Goal: Task Accomplishment & Management: Manage account settings

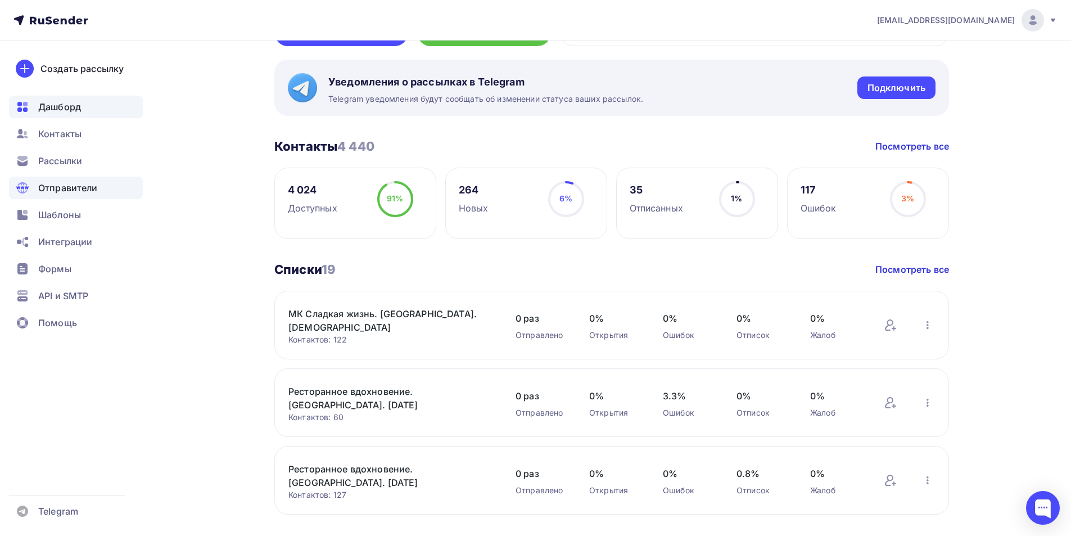
scroll to position [56, 0]
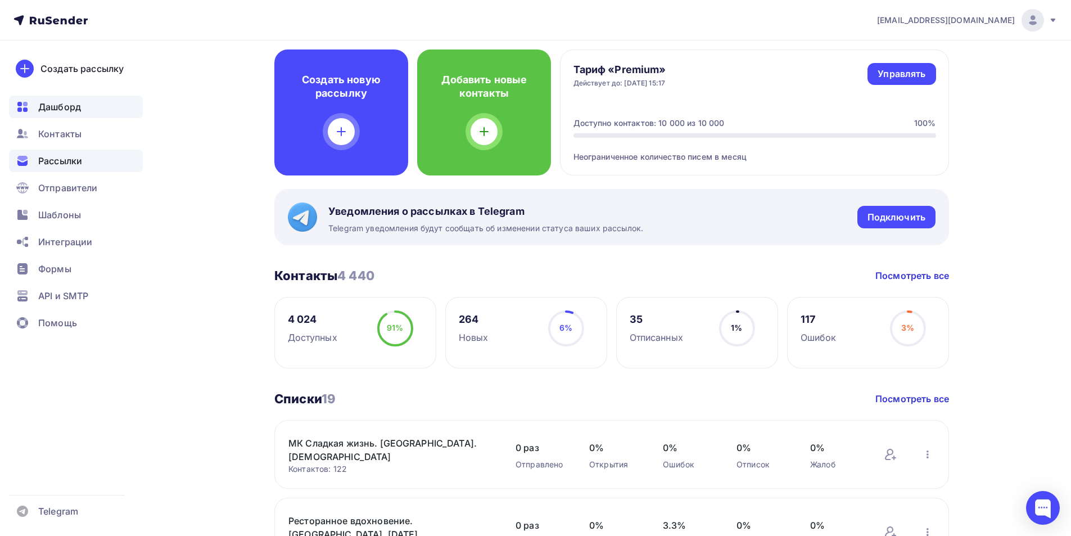
click at [70, 161] on span "Рассылки" at bounding box center [60, 160] width 44 height 13
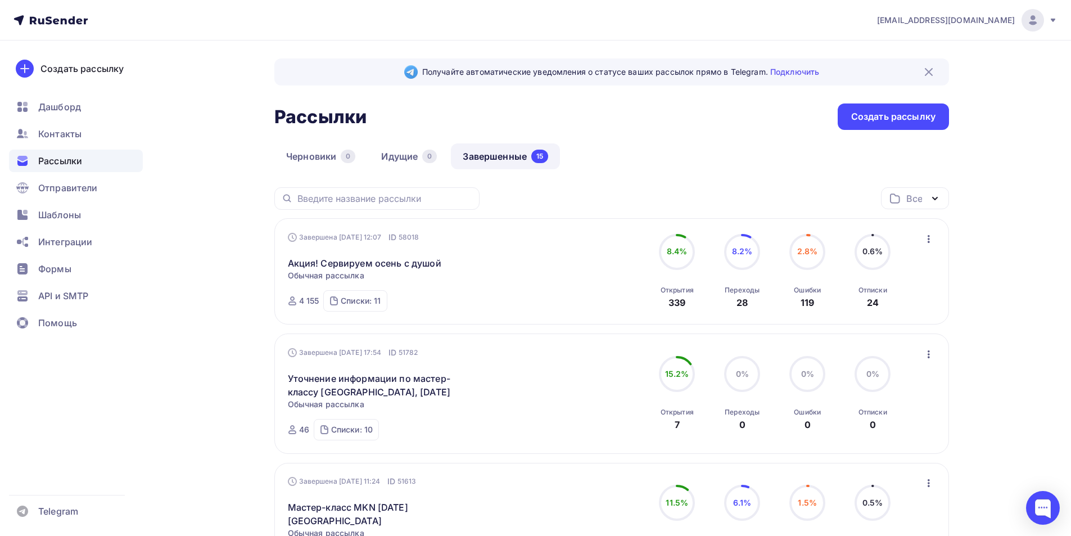
click at [677, 261] on circle at bounding box center [677, 252] width 34 height 34
drag, startPoint x: 683, startPoint y: 237, endPoint x: 733, endPoint y: 232, distance: 50.3
click at [683, 236] on circle at bounding box center [677, 252] width 34 height 34
click at [746, 234] on icon at bounding box center [742, 252] width 36 height 36
click at [746, 260] on circle at bounding box center [743, 252] width 34 height 34
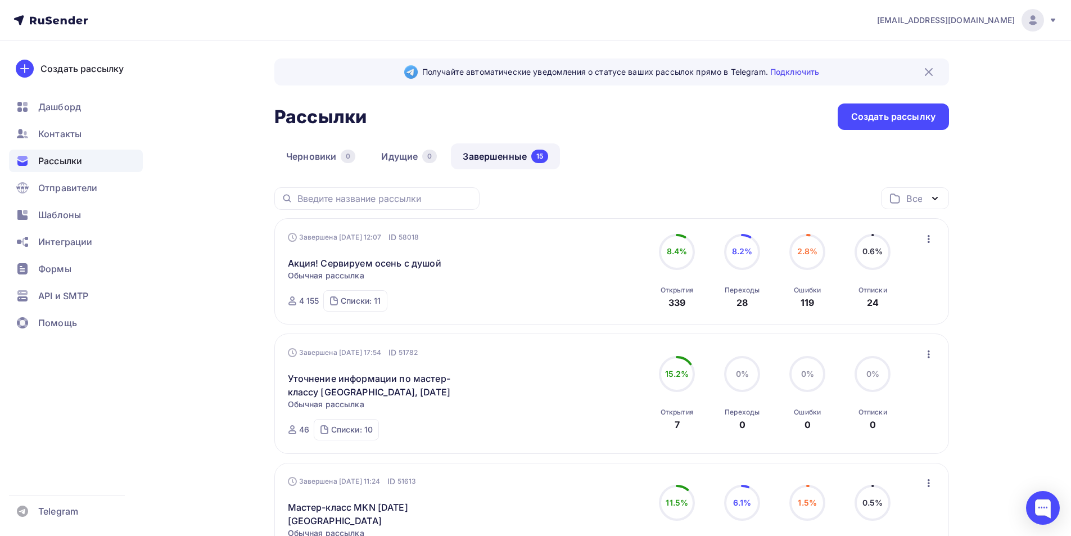
drag, startPoint x: 748, startPoint y: 283, endPoint x: 748, endPoint y: 291, distance: 7.9
click at [748, 286] on div "Переходы 28" at bounding box center [742, 294] width 35 height 30
drag, startPoint x: 738, startPoint y: 302, endPoint x: 639, endPoint y: 318, distance: 99.7
click at [729, 302] on div "Переходы 28" at bounding box center [742, 294] width 35 height 30
click at [696, 304] on div "8.4% 8.4% Открытия 339" at bounding box center [677, 271] width 56 height 75
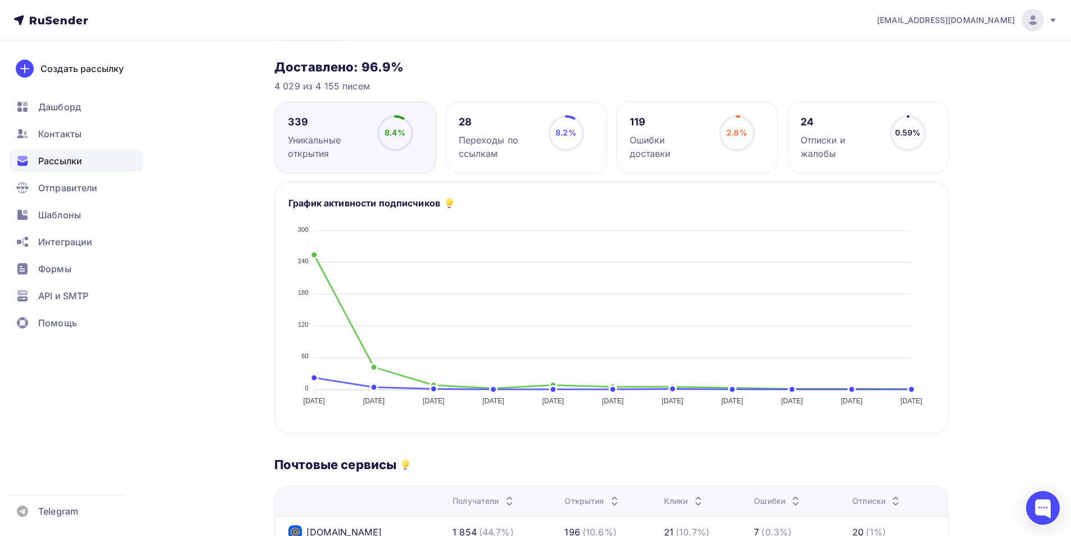
scroll to position [112, 0]
click at [0, 0] on icon at bounding box center [0, 0] width 0 height 0
click at [393, 138] on div "8.4%" at bounding box center [395, 133] width 21 height 11
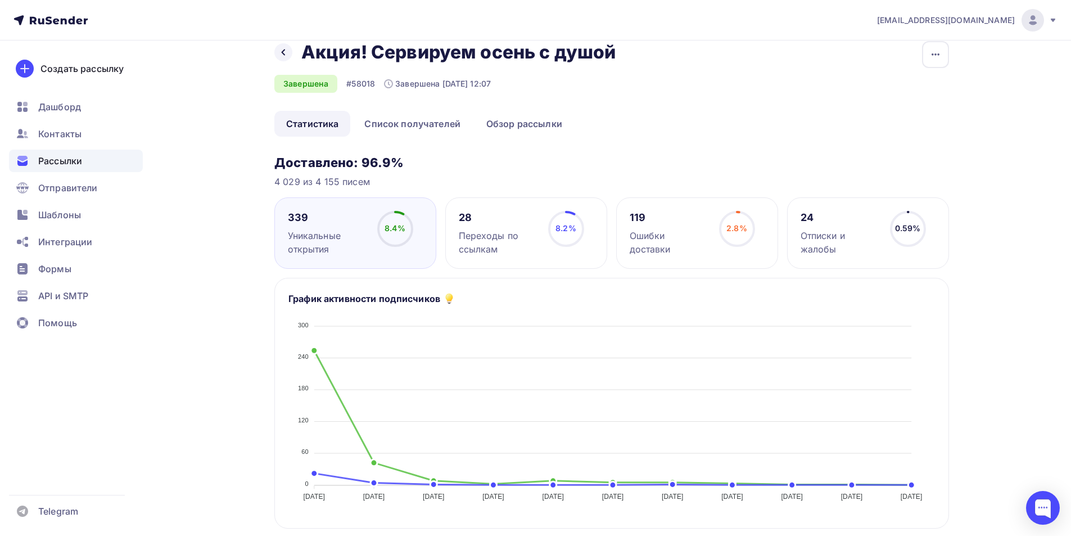
scroll to position [0, 0]
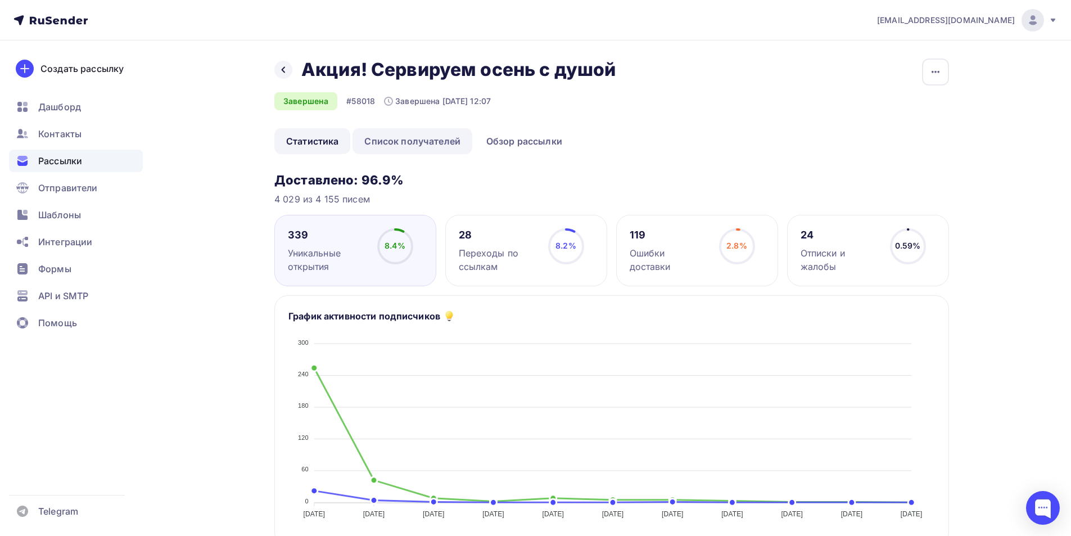
click at [412, 143] on link "Список получателей" at bounding box center [413, 141] width 120 height 26
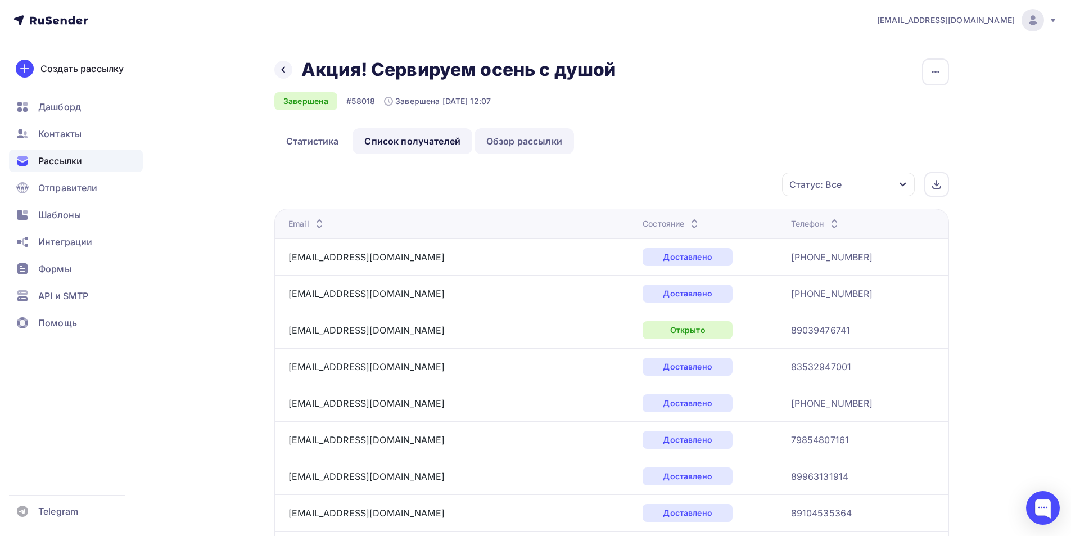
click at [520, 141] on link "Обзор рассылки" at bounding box center [525, 141] width 100 height 26
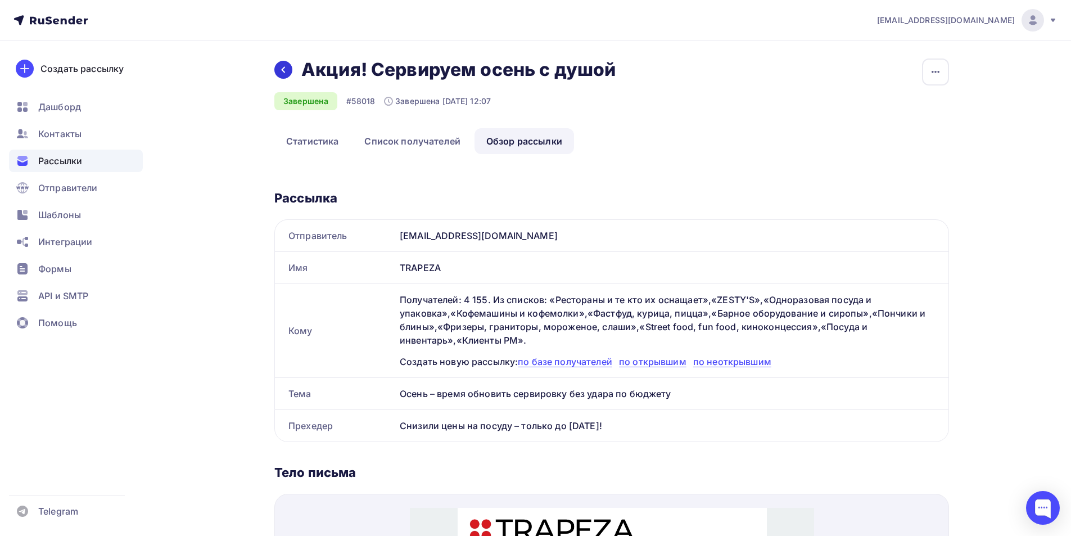
click at [287, 69] on icon at bounding box center [283, 69] width 9 height 9
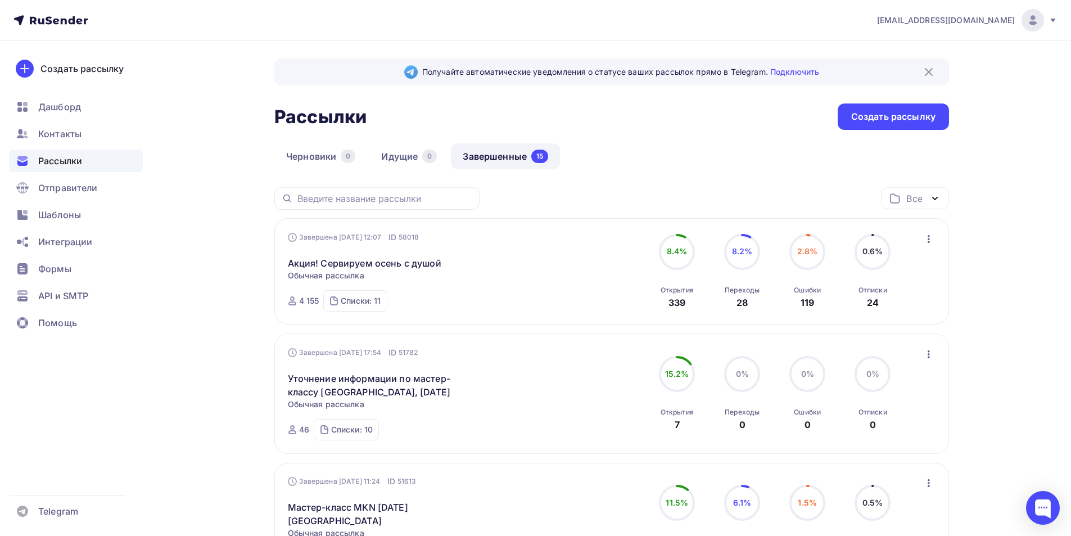
scroll to position [56, 0]
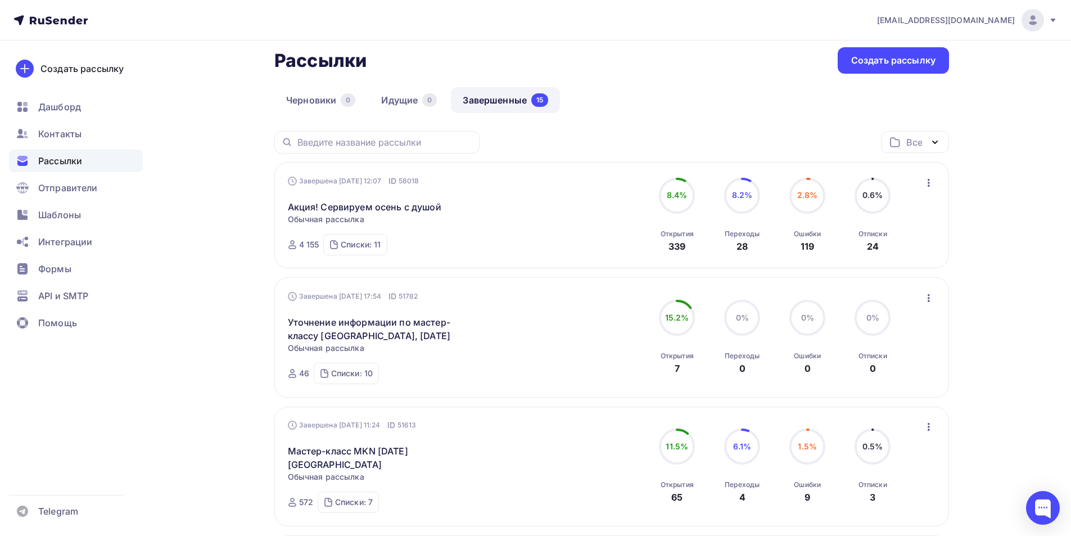
drag, startPoint x: 796, startPoint y: 188, endPoint x: 822, endPoint y: 214, distance: 36.6
click at [797, 189] on circle at bounding box center [808, 196] width 34 height 34
drag, startPoint x: 798, startPoint y: 242, endPoint x: 756, endPoint y: 224, distance: 45.3
click at [797, 242] on div "Ошибки 119" at bounding box center [807, 238] width 27 height 30
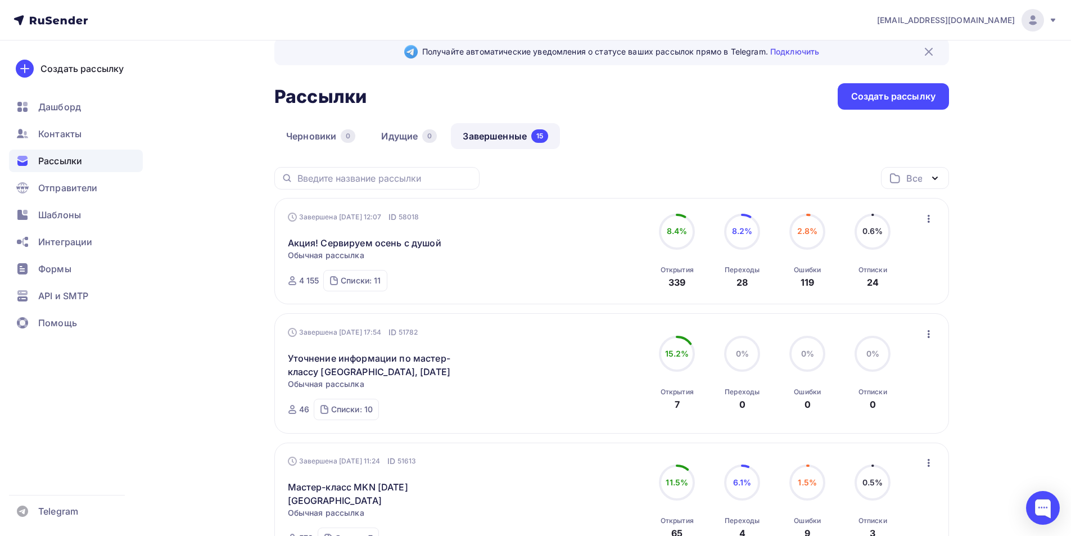
scroll to position [0, 0]
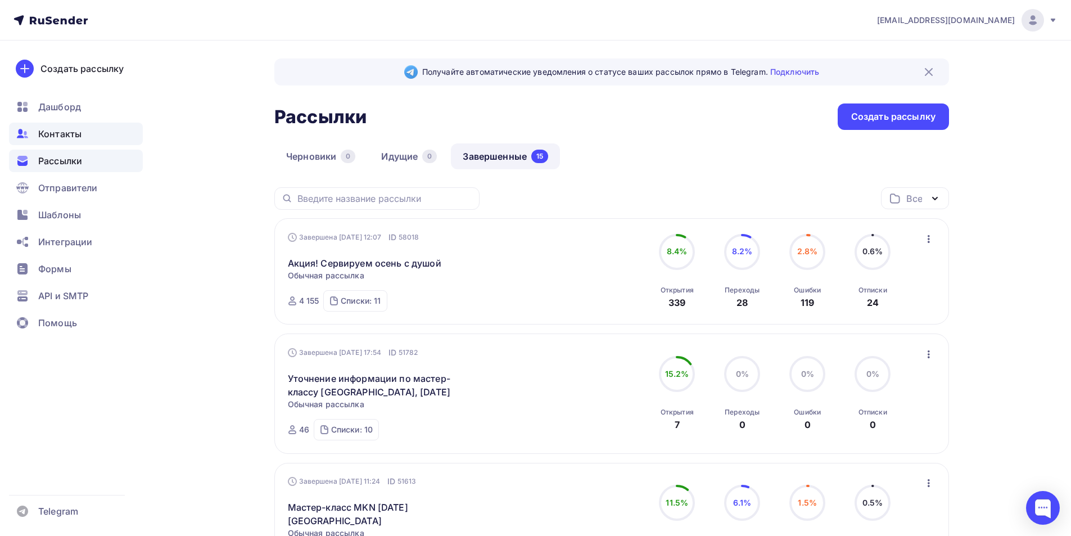
click at [61, 139] on span "Контакты" at bounding box center [59, 133] width 43 height 13
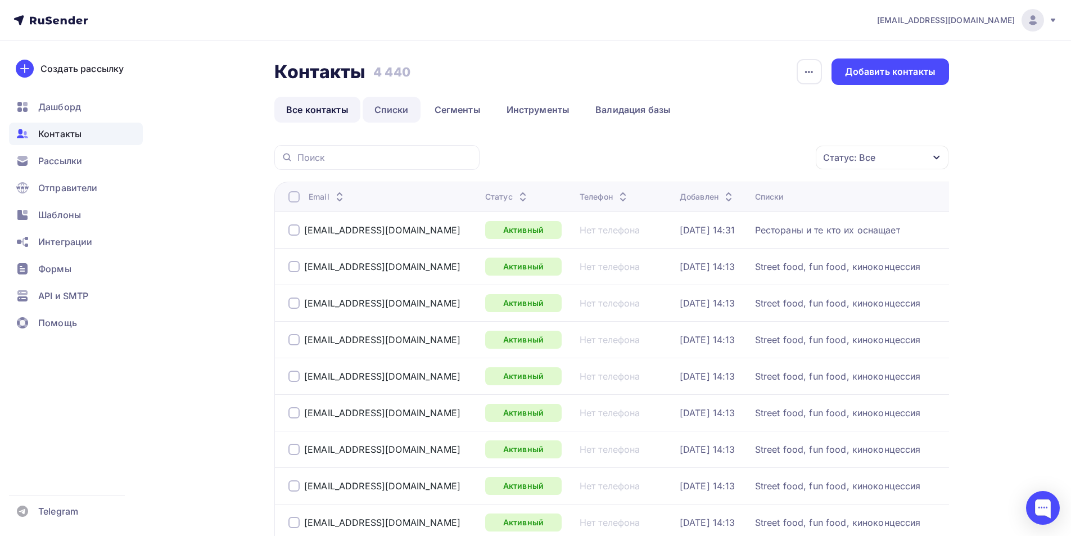
click at [393, 105] on link "Списки" at bounding box center [392, 110] width 58 height 26
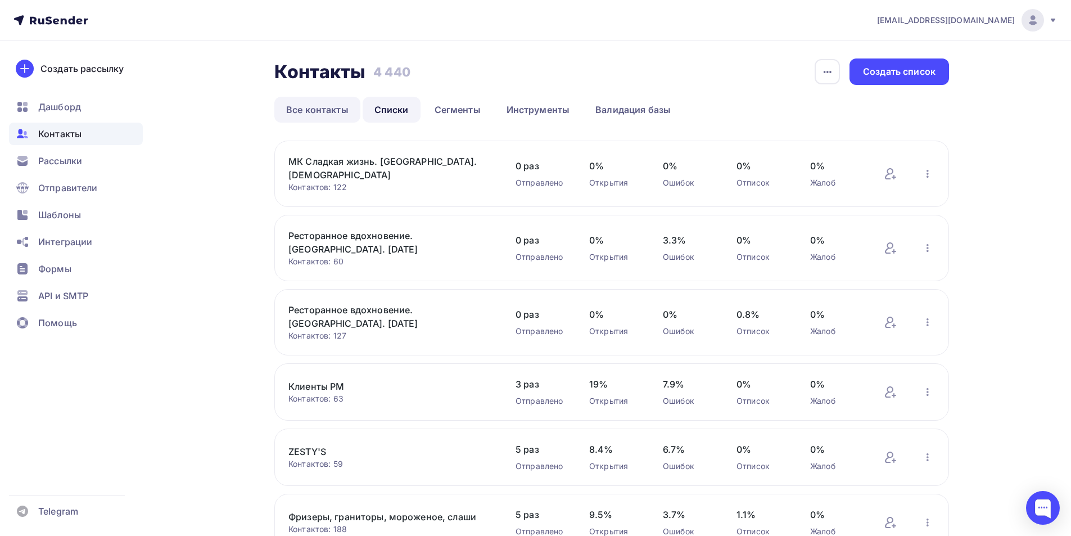
click at [317, 112] on link "Все контакты" at bounding box center [317, 110] width 86 height 26
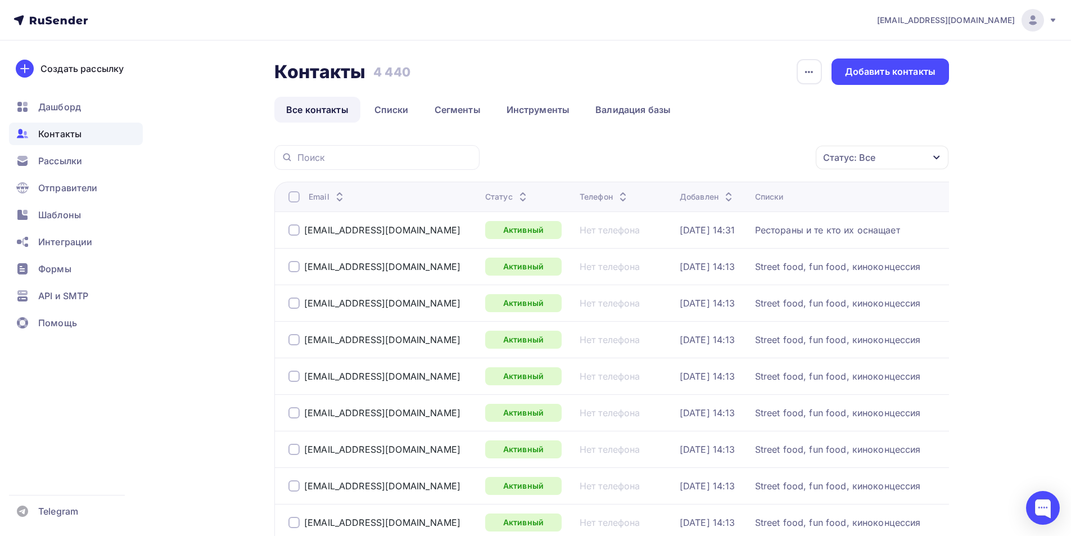
click at [916, 159] on div "Статус: Все" at bounding box center [882, 158] width 133 height 24
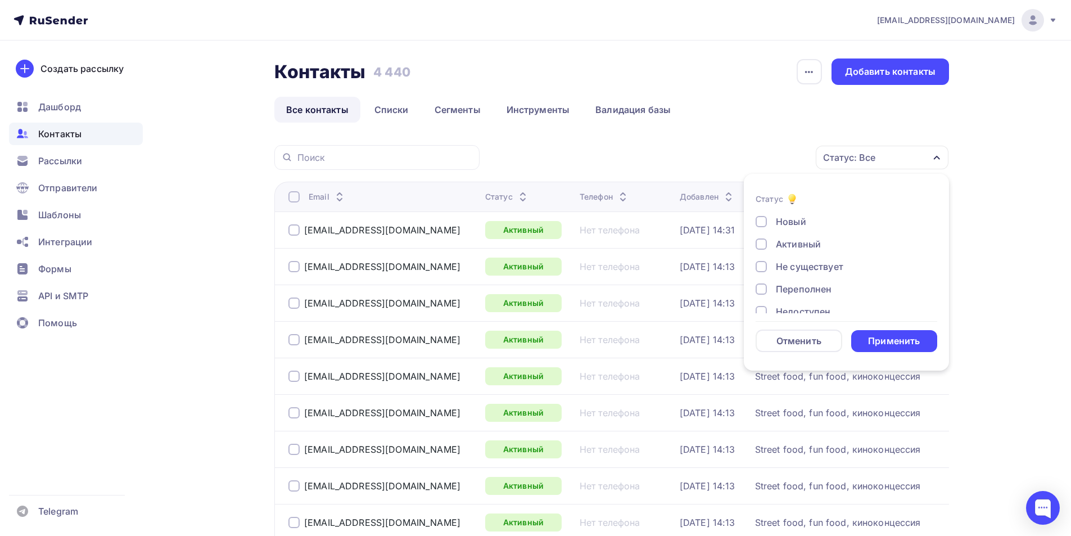
click at [765, 265] on div at bounding box center [761, 266] width 11 height 11
click at [761, 256] on div at bounding box center [761, 255] width 11 height 11
drag, startPoint x: 759, startPoint y: 291, endPoint x: 769, endPoint y: 273, distance: 20.6
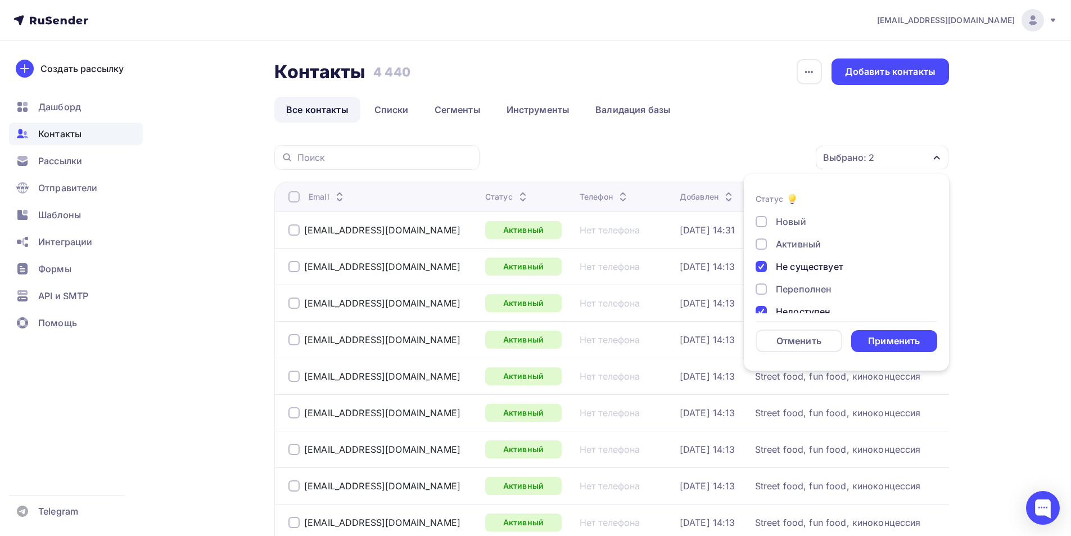
click at [759, 290] on div at bounding box center [761, 288] width 11 height 11
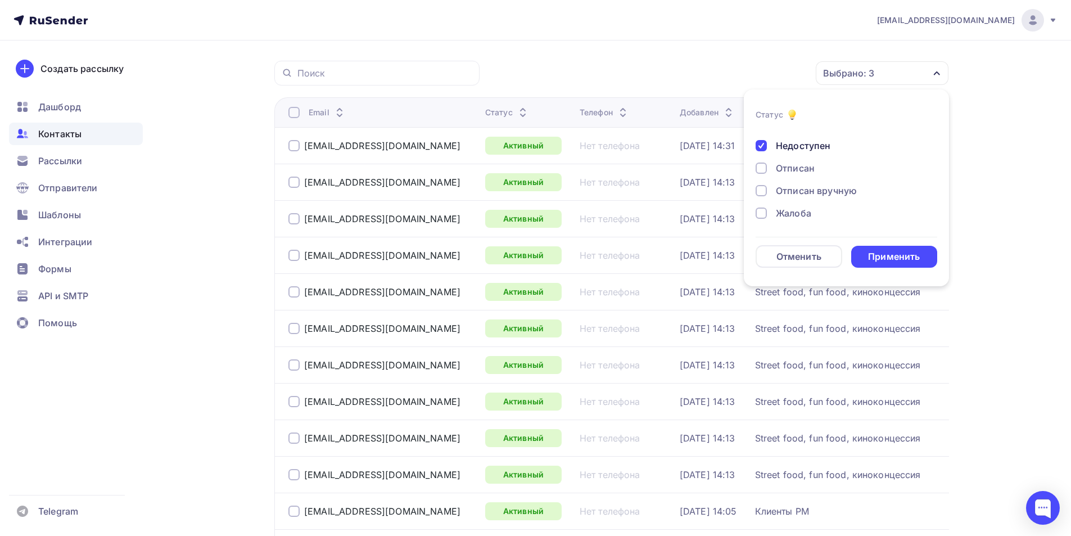
scroll to position [112, 0]
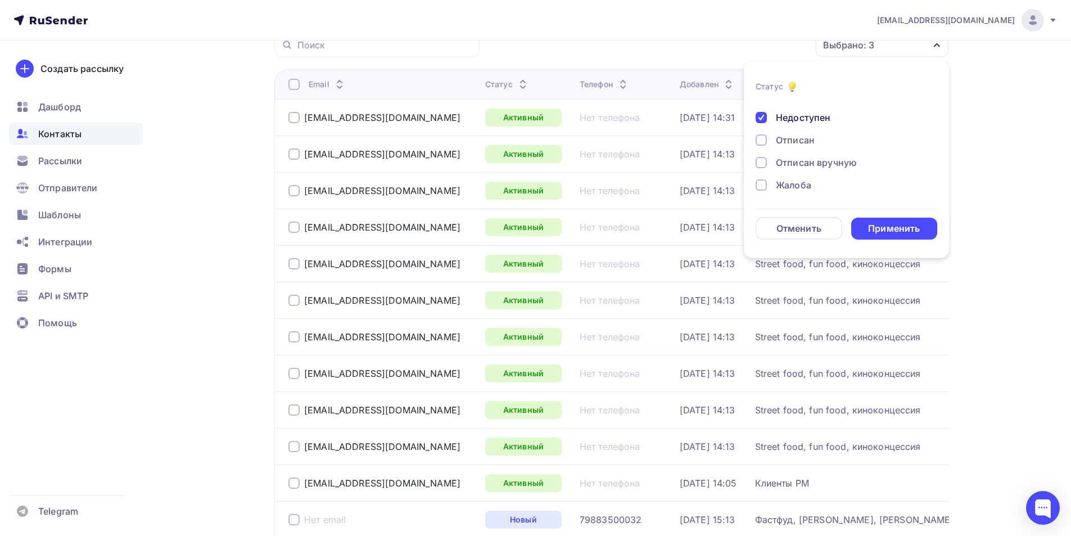
click at [760, 183] on div at bounding box center [761, 184] width 11 height 11
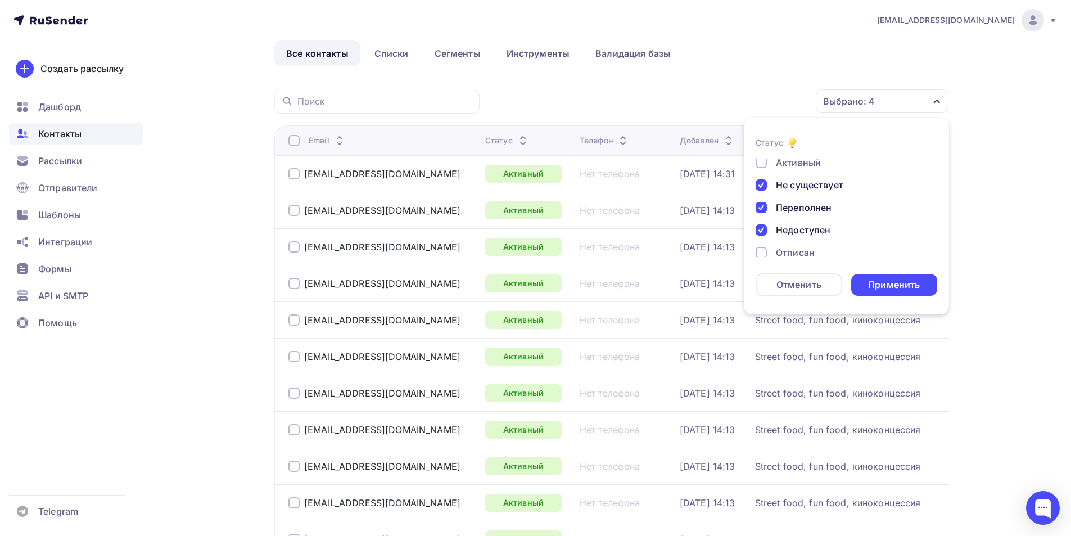
scroll to position [82, 0]
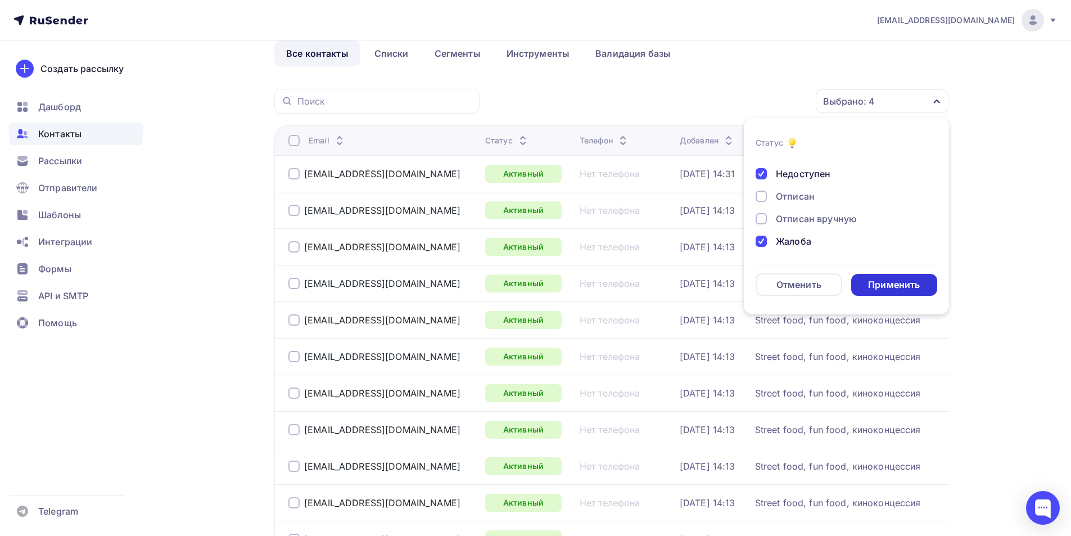
click at [888, 288] on div "Применить" at bounding box center [894, 284] width 52 height 13
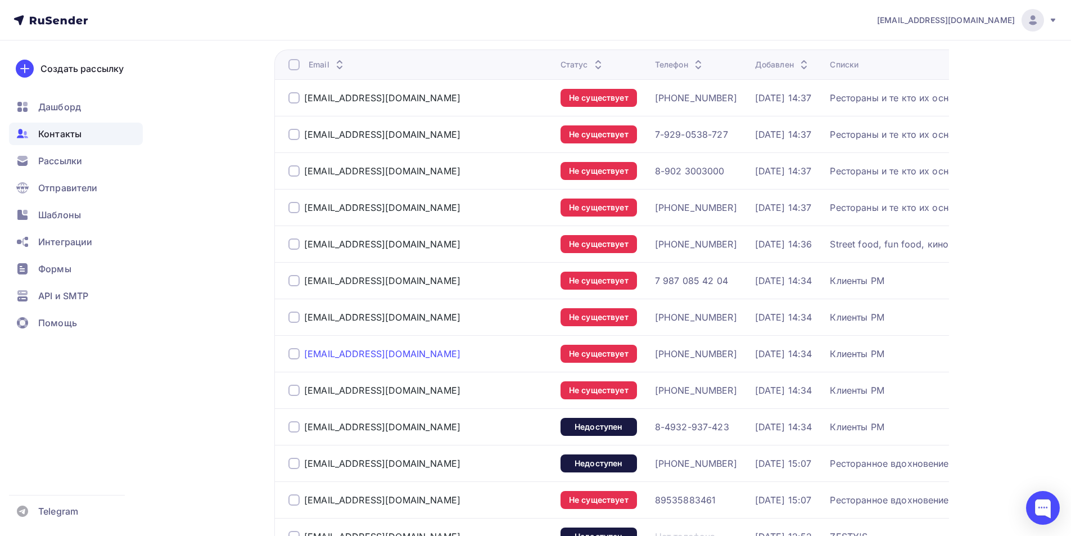
scroll to position [112, 0]
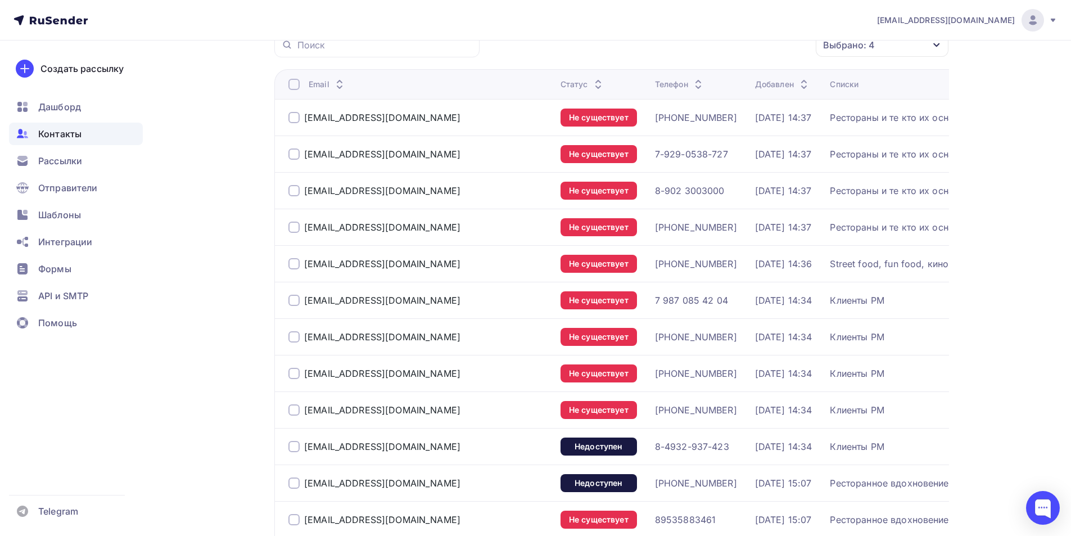
click at [294, 416] on div at bounding box center [294, 409] width 11 height 11
drag, startPoint x: 296, startPoint y: 392, endPoint x: 298, endPoint y: 362, distance: 30.5
click at [296, 379] on div at bounding box center [294, 373] width 11 height 11
click at [296, 343] on div at bounding box center [294, 336] width 11 height 11
click at [298, 306] on div at bounding box center [294, 300] width 11 height 11
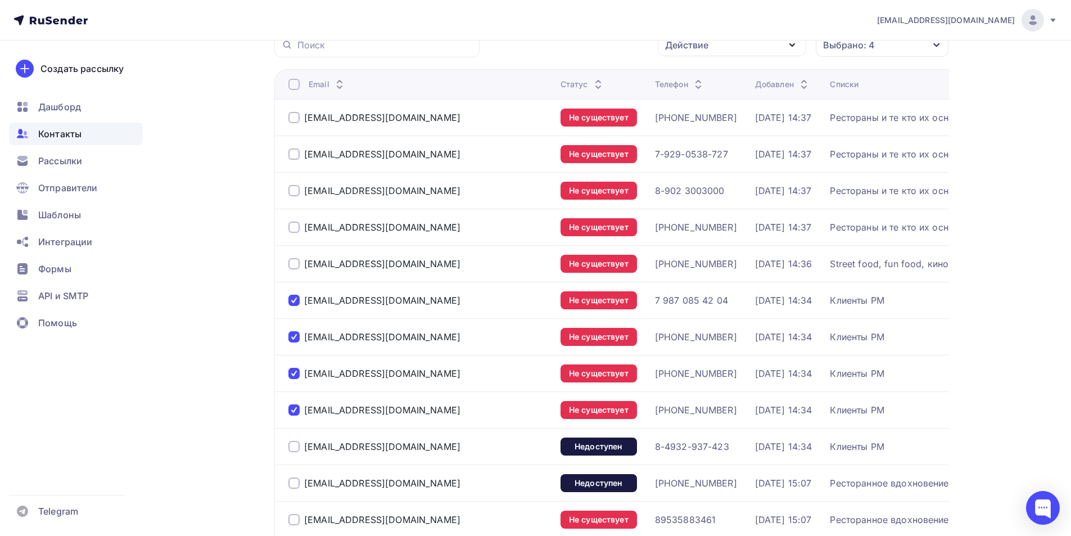
click at [291, 269] on div at bounding box center [294, 263] width 11 height 11
click at [298, 231] on div at bounding box center [294, 227] width 11 height 11
click at [296, 196] on div at bounding box center [294, 190] width 11 height 11
click at [295, 153] on div at bounding box center [294, 153] width 11 height 11
drag, startPoint x: 295, startPoint y: 108, endPoint x: 296, endPoint y: 115, distance: 7.4
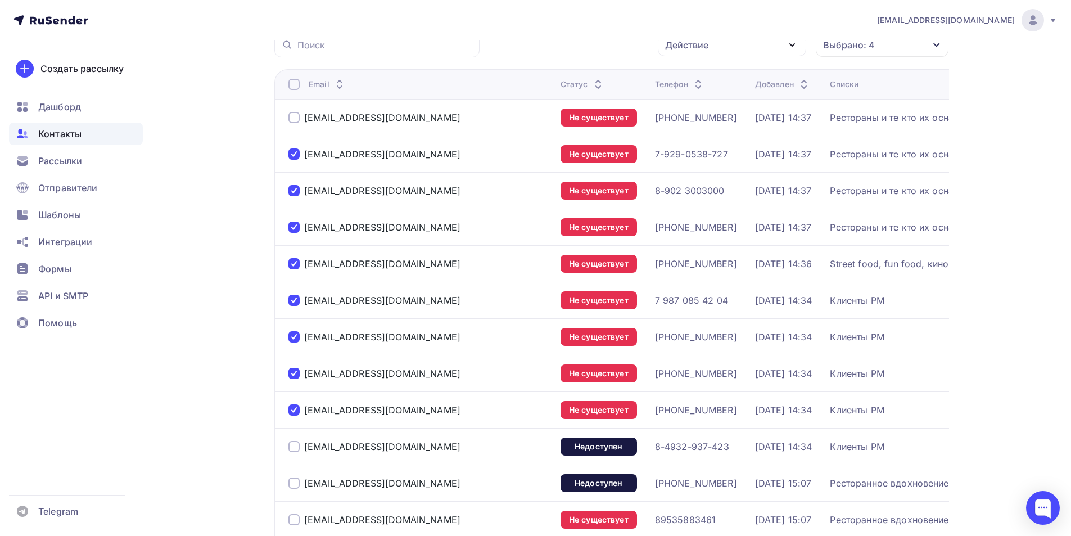
click at [295, 109] on td "rak152@bk.ru" at bounding box center [415, 117] width 282 height 37
click at [296, 116] on div at bounding box center [294, 117] width 11 height 11
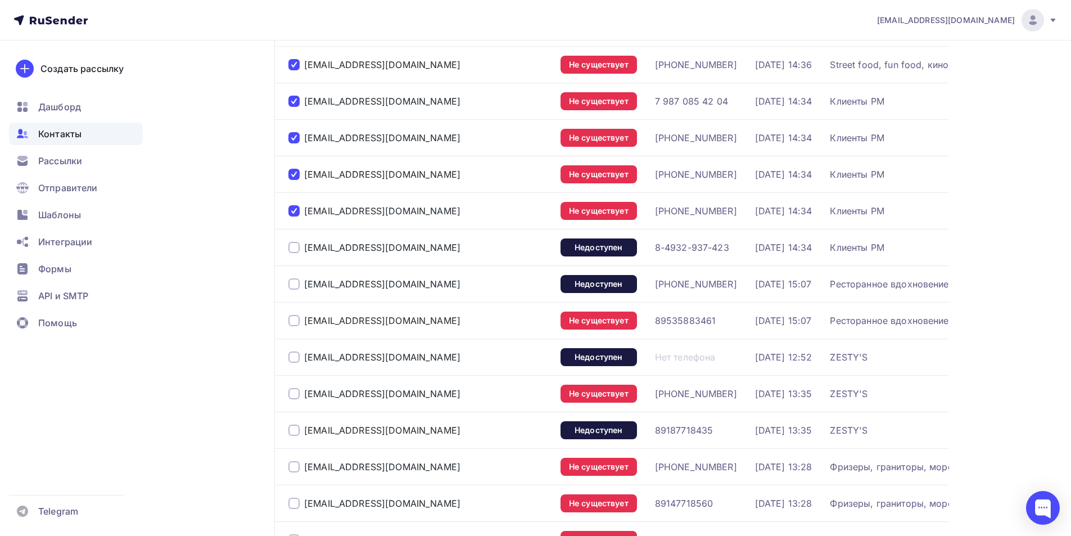
scroll to position [337, 0]
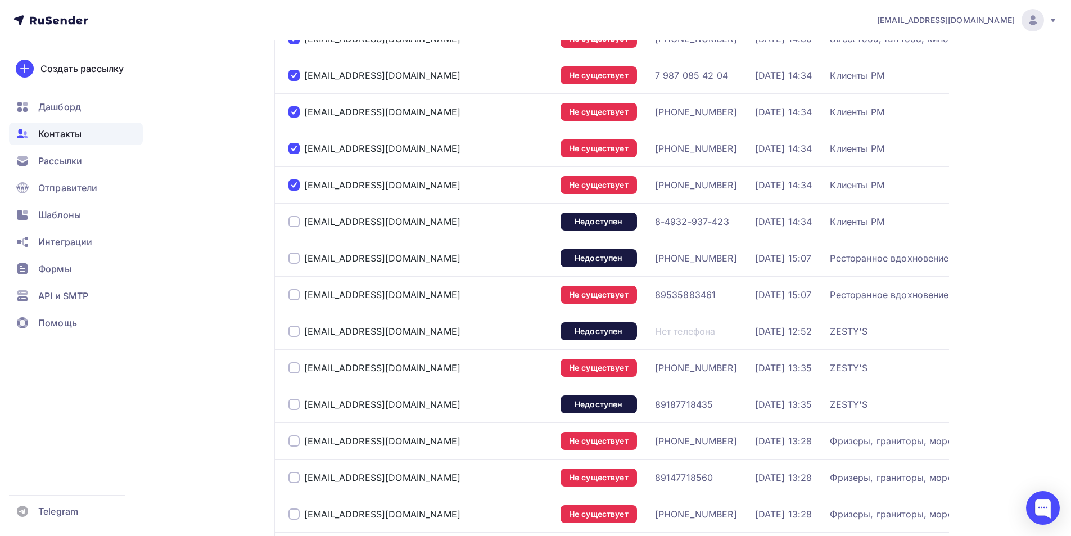
click at [297, 227] on div at bounding box center [294, 221] width 11 height 11
click at [291, 264] on div at bounding box center [294, 258] width 11 height 11
click at [296, 300] on div at bounding box center [294, 294] width 11 height 11
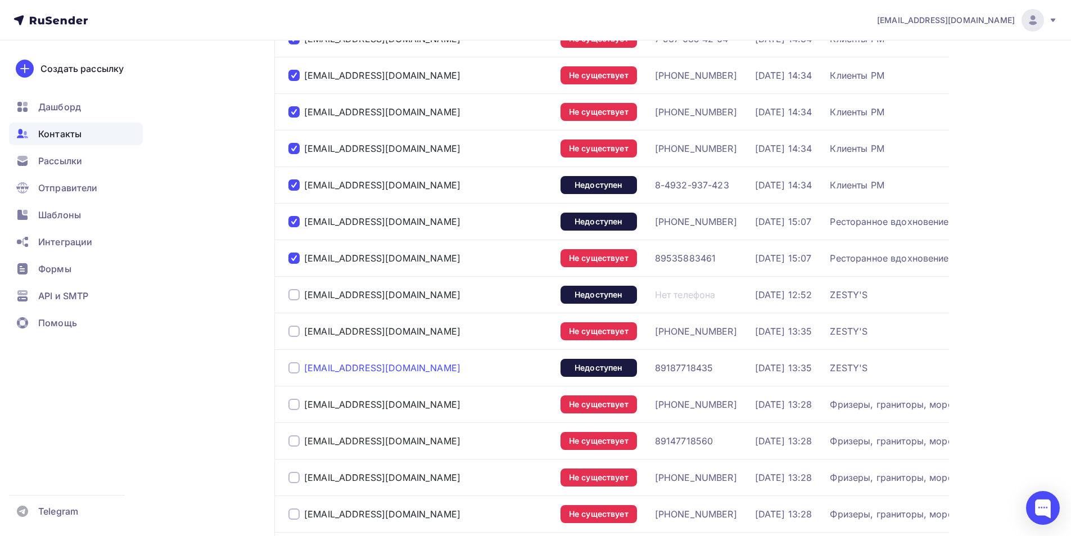
scroll to position [450, 0]
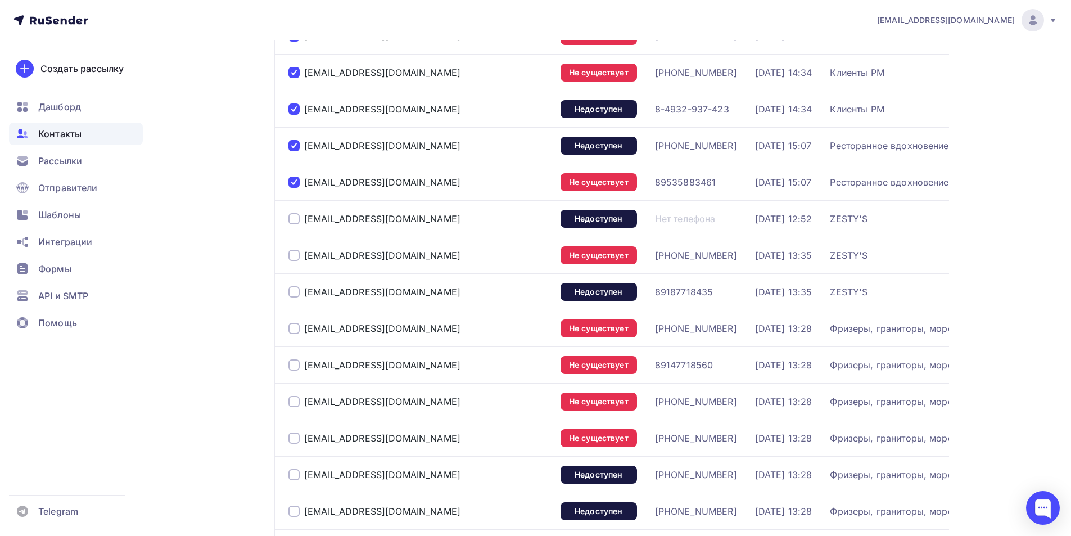
click at [291, 224] on div at bounding box center [294, 218] width 11 height 11
click at [292, 261] on div at bounding box center [294, 255] width 11 height 11
click at [296, 298] on div at bounding box center [294, 291] width 11 height 11
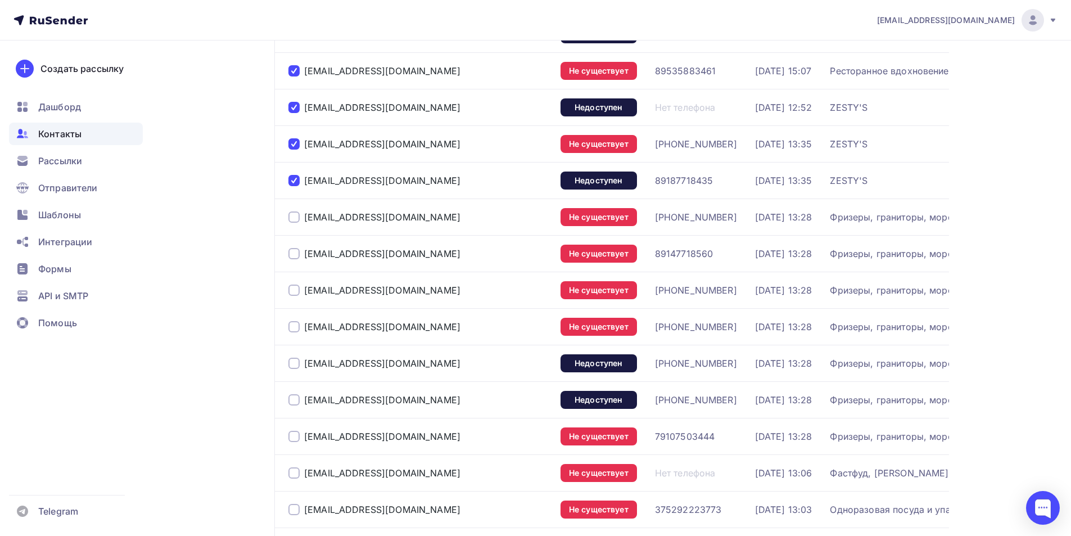
scroll to position [562, 0]
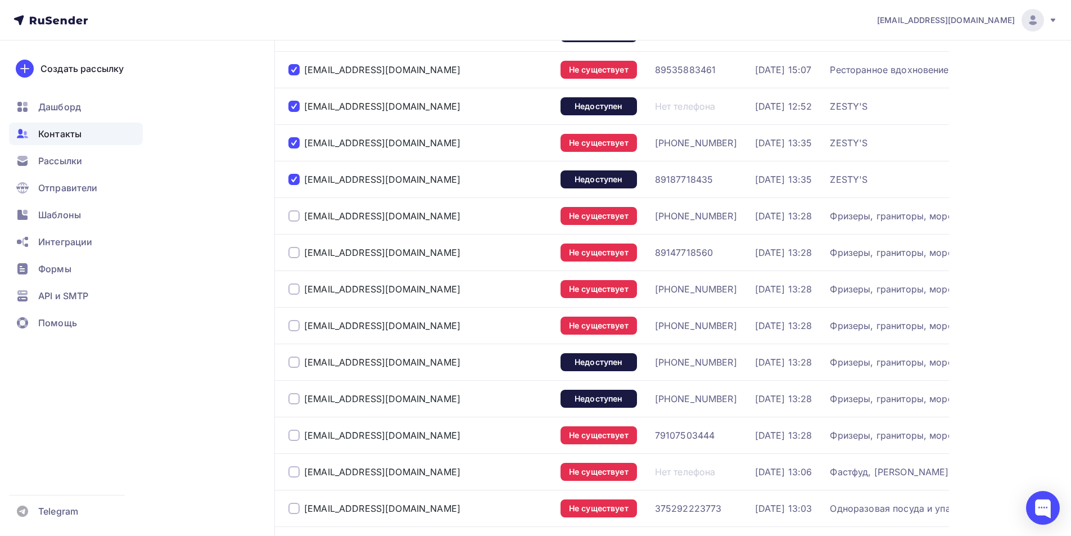
click at [295, 222] on div at bounding box center [294, 215] width 11 height 11
click at [289, 258] on div at bounding box center [294, 252] width 11 height 11
click at [295, 295] on div at bounding box center [294, 288] width 11 height 11
click at [293, 331] on div at bounding box center [294, 325] width 11 height 11
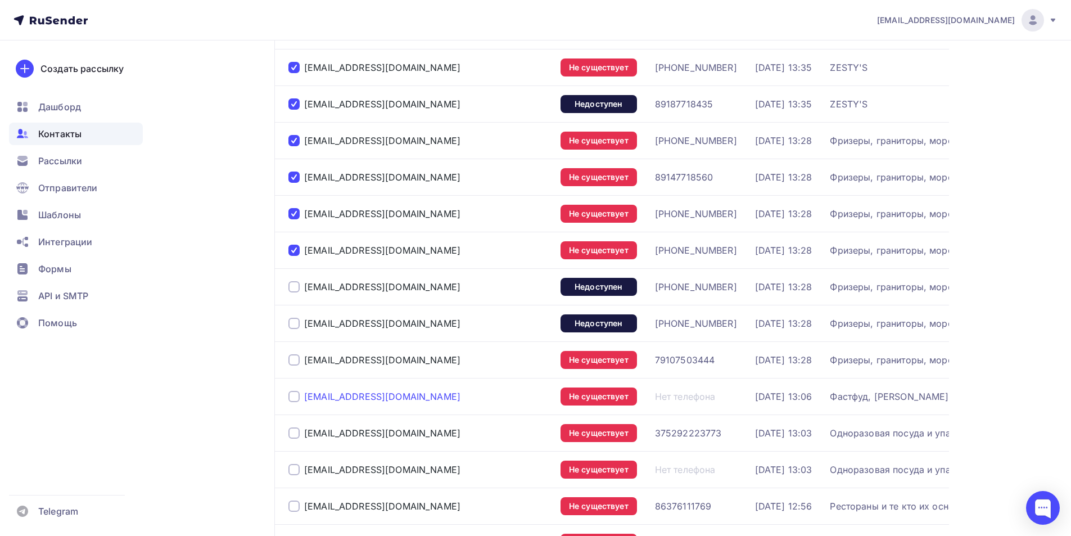
scroll to position [731, 0]
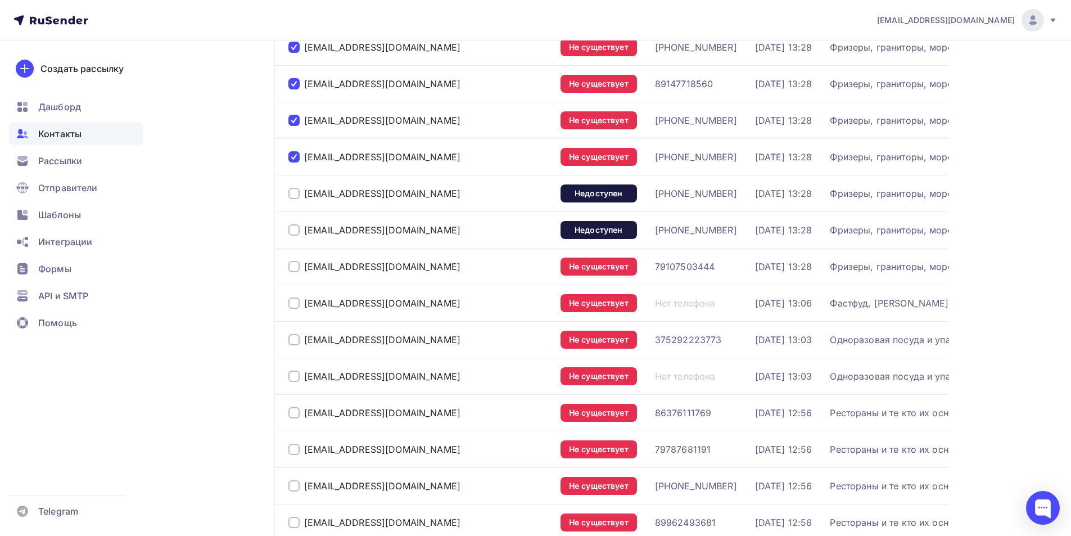
click at [292, 199] on div at bounding box center [294, 193] width 11 height 11
click at [294, 236] on div at bounding box center [294, 229] width 11 height 11
click at [295, 272] on div at bounding box center [294, 266] width 11 height 11
click at [297, 309] on div at bounding box center [294, 303] width 11 height 11
click at [292, 345] on div "comdir@lodiss.by" at bounding box center [375, 339] width 172 height 11
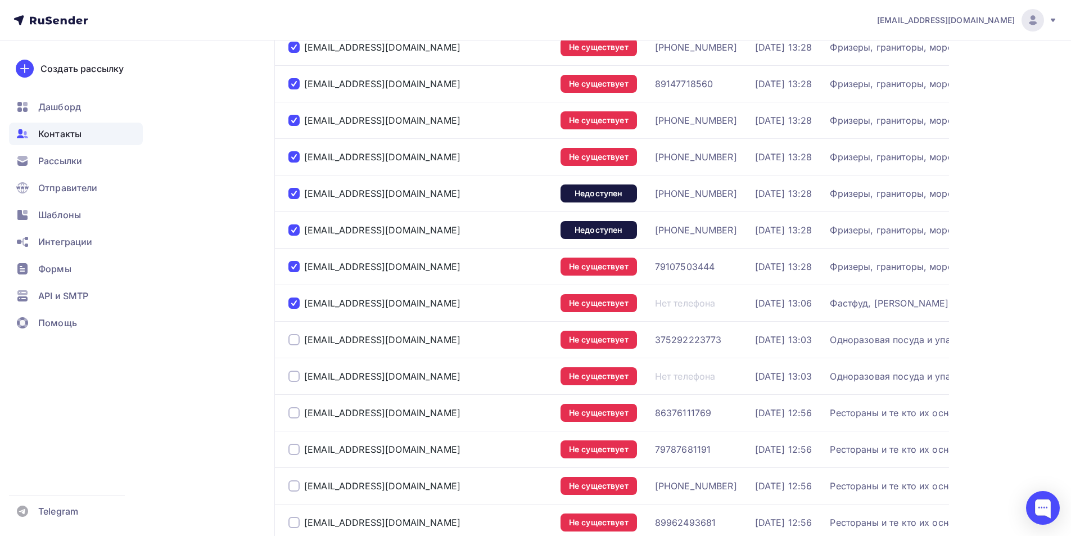
drag, startPoint x: 294, startPoint y: 394, endPoint x: 300, endPoint y: 393, distance: 6.3
click at [294, 345] on div at bounding box center [294, 339] width 11 height 11
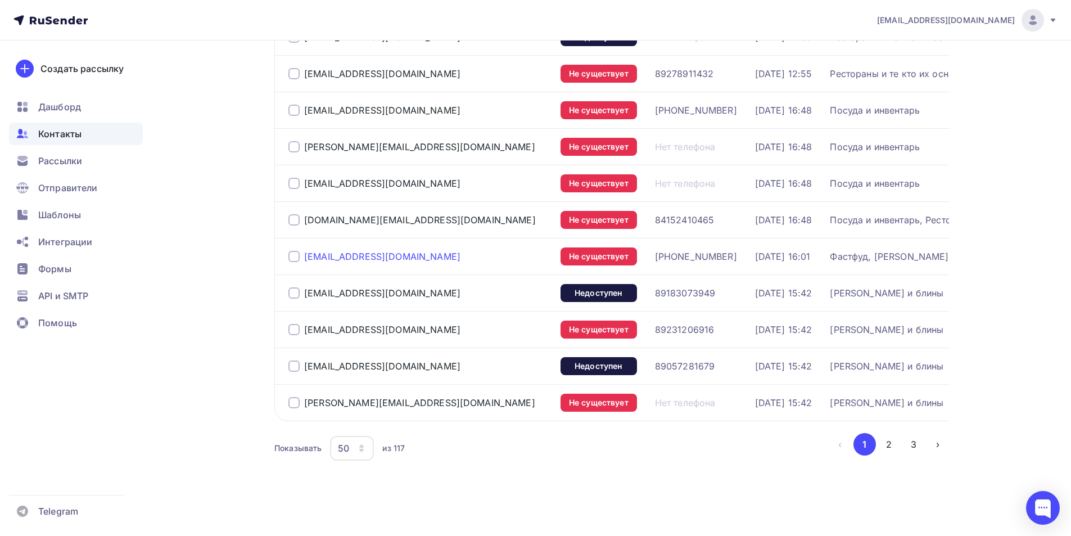
scroll to position [1627, 0]
drag, startPoint x: 296, startPoint y: 507, endPoint x: 298, endPoint y: 478, distance: 28.8
click at [295, 408] on div at bounding box center [294, 402] width 11 height 11
click at [298, 372] on div at bounding box center [294, 366] width 11 height 11
click at [291, 335] on div at bounding box center [294, 329] width 11 height 11
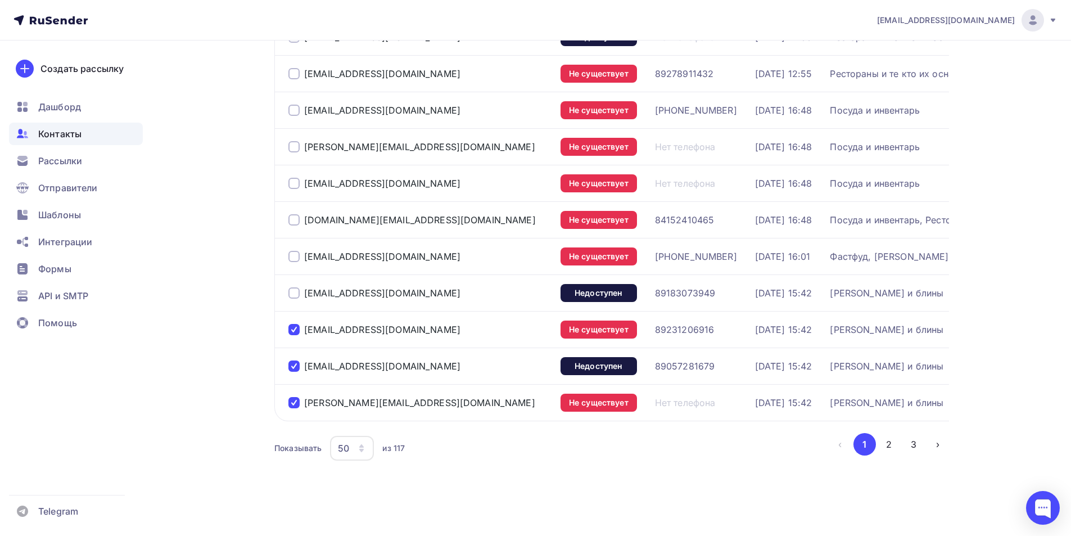
click at [294, 299] on div at bounding box center [294, 292] width 11 height 11
click at [296, 262] on div at bounding box center [294, 256] width 11 height 11
click at [294, 226] on div at bounding box center [294, 219] width 11 height 11
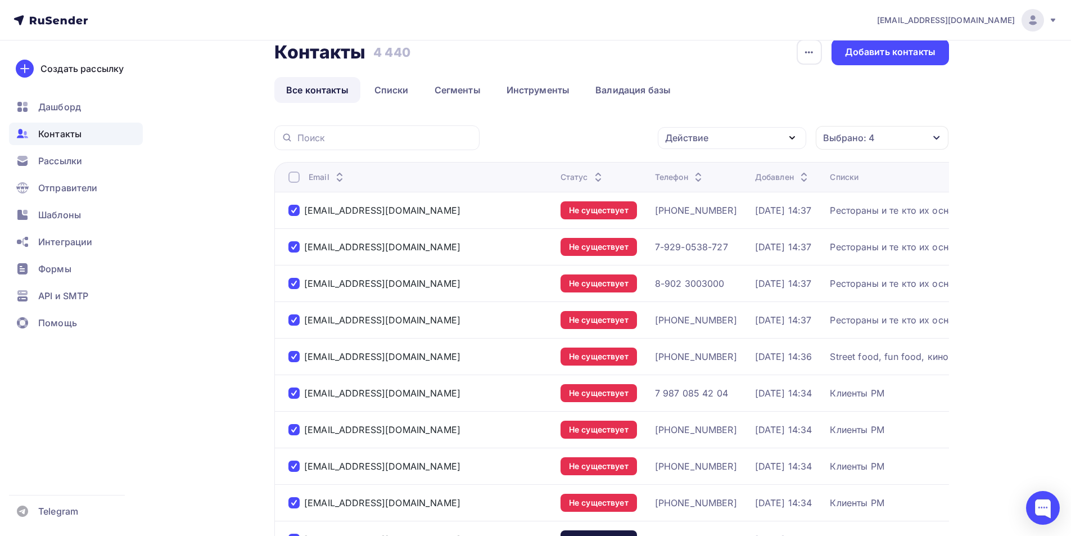
scroll to position [0, 0]
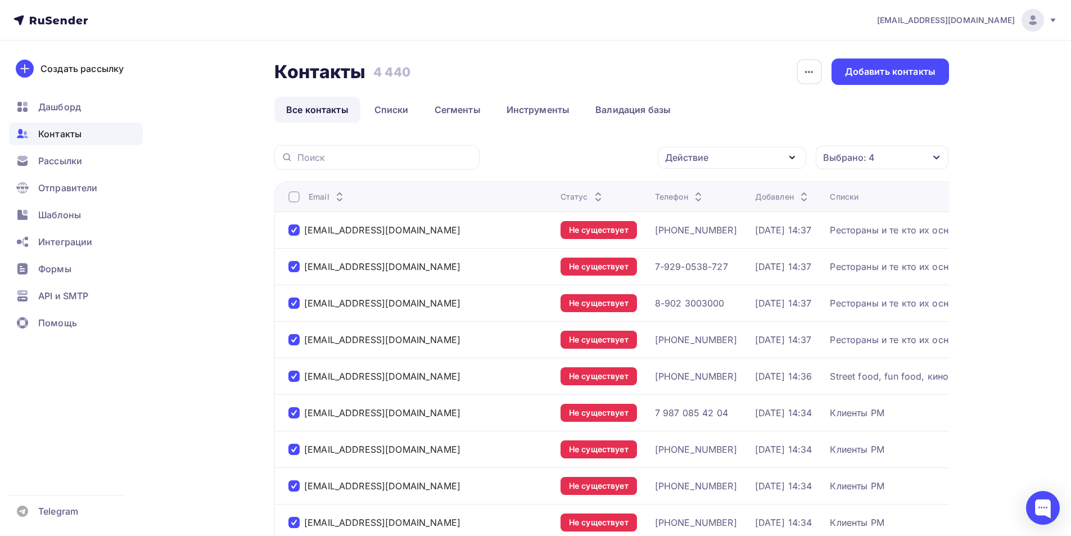
click at [760, 158] on div "Действие" at bounding box center [732, 158] width 148 height 22
click at [532, 156] on div "Действие Добавить в списки Исключить из списка Удалить Выбрано: 4 Статус Новый …" at bounding box center [719, 157] width 462 height 25
click at [858, 156] on div "Выбрано: 4" at bounding box center [849, 157] width 52 height 13
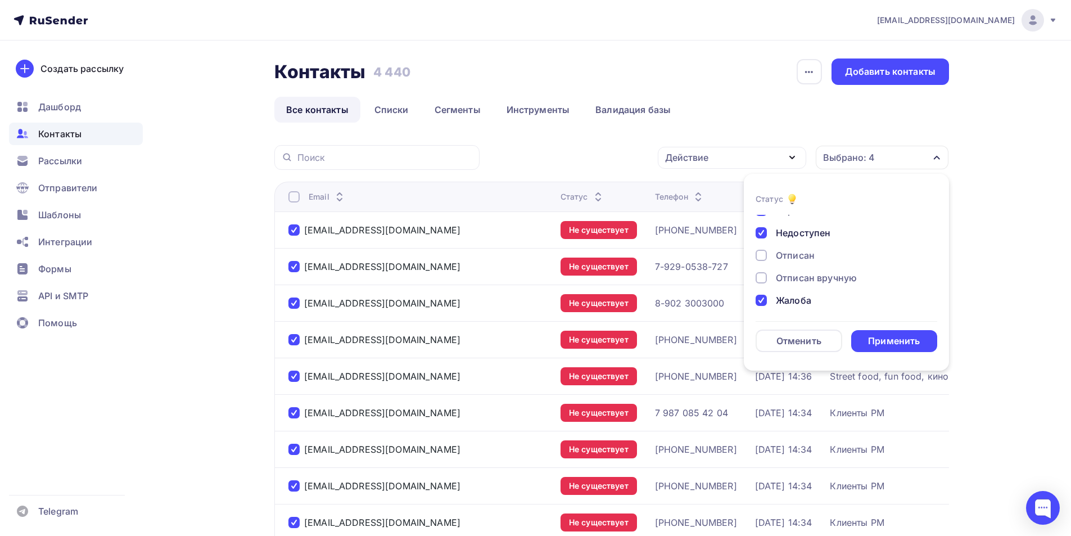
scroll to position [82, 0]
click at [791, 342] on div "Отменить" at bounding box center [799, 340] width 45 height 13
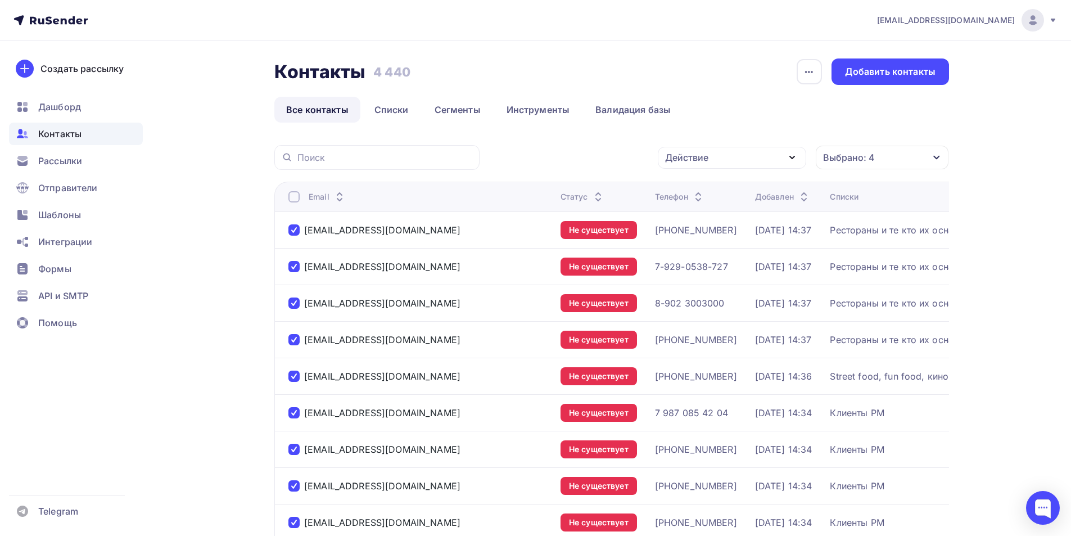
click at [871, 161] on div "Выбрано: 4" at bounding box center [849, 157] width 52 height 13
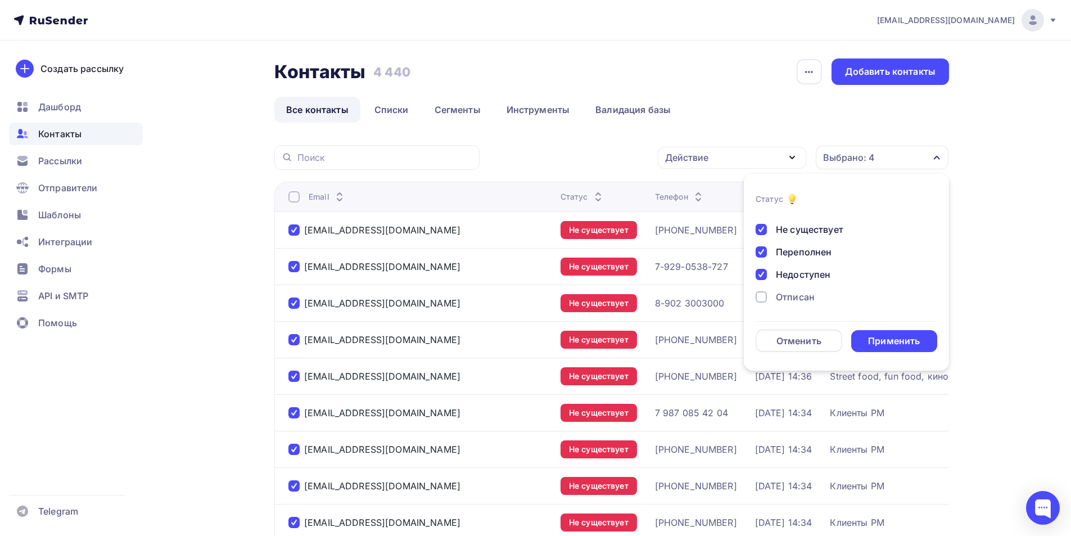
scroll to position [0, 0]
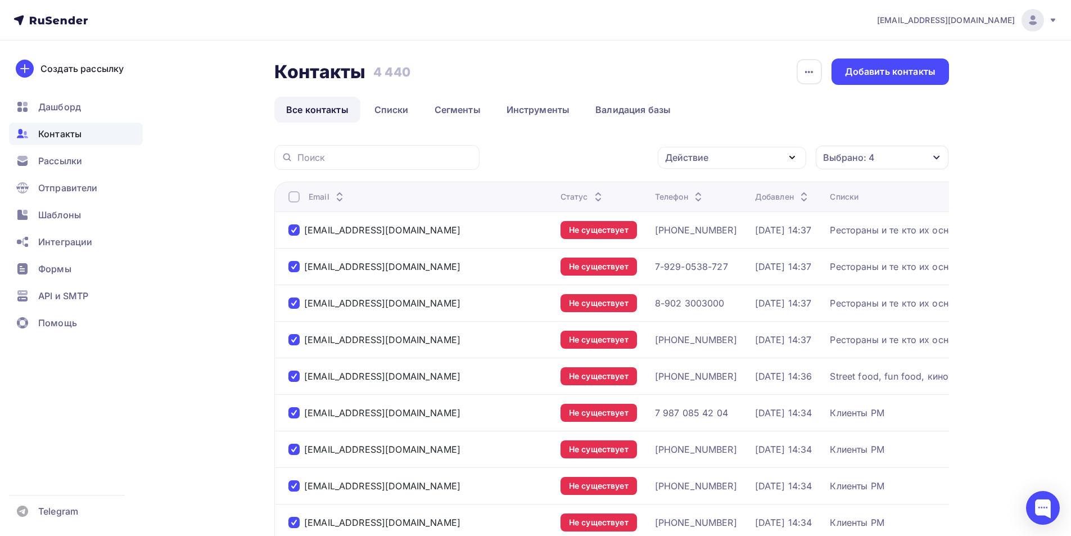
click at [871, 157] on div "Выбрано: 4" at bounding box center [849, 157] width 52 height 13
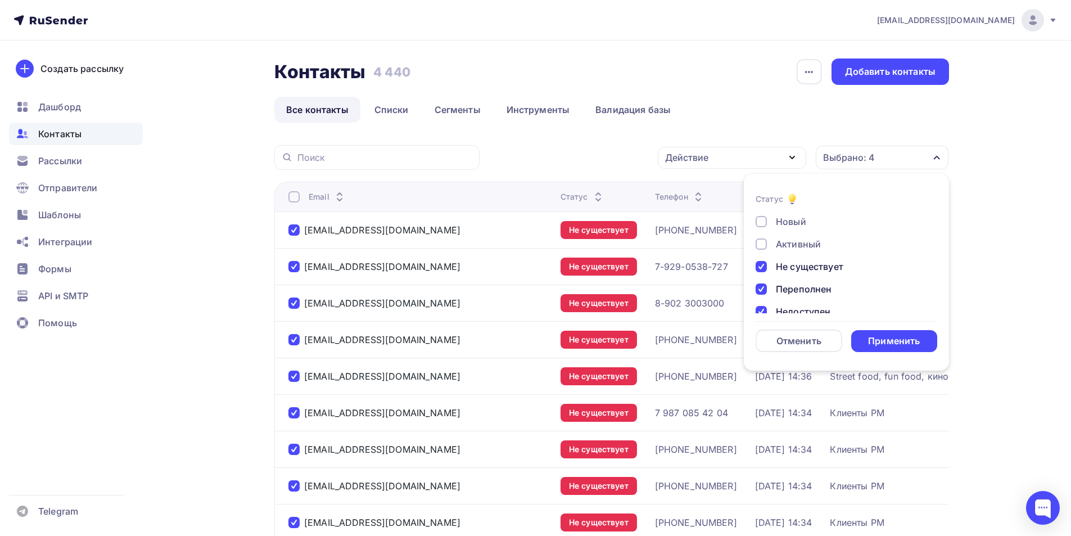
click at [759, 267] on div at bounding box center [761, 266] width 11 height 11
click at [764, 285] on div at bounding box center [761, 288] width 11 height 11
click at [764, 232] on div at bounding box center [761, 229] width 11 height 11
click at [763, 297] on div at bounding box center [761, 297] width 11 height 11
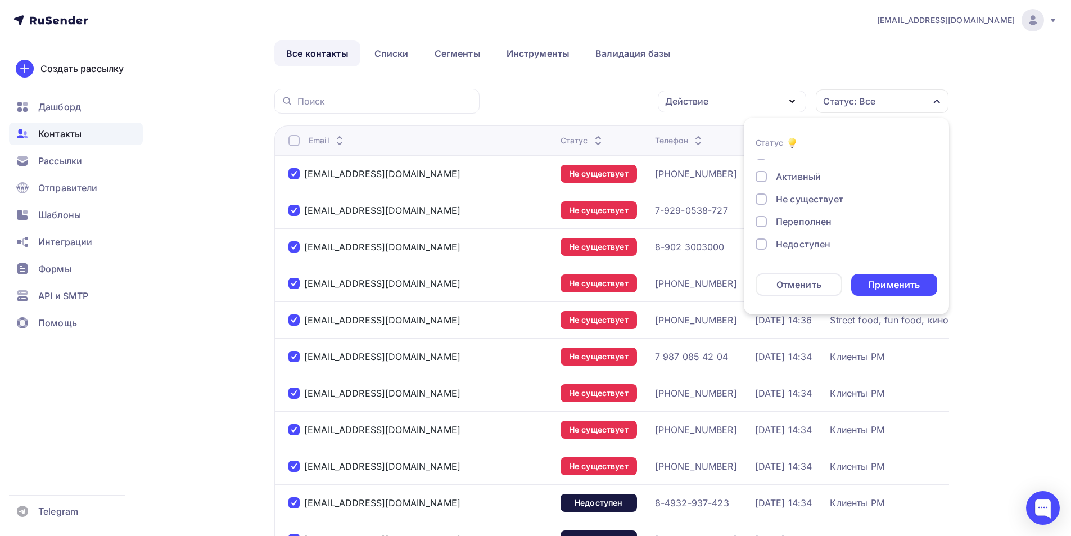
scroll to position [0, 0]
click at [761, 210] on div at bounding box center [761, 210] width 11 height 11
click at [765, 196] on div at bounding box center [761, 198] width 11 height 11
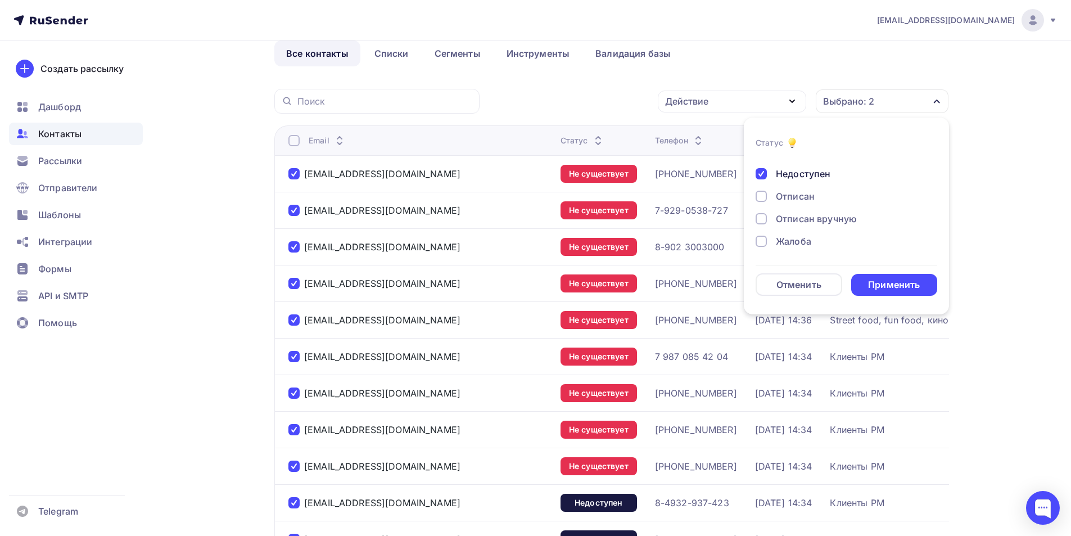
click at [759, 241] on div at bounding box center [761, 241] width 11 height 11
click at [760, 206] on div at bounding box center [761, 207] width 11 height 11
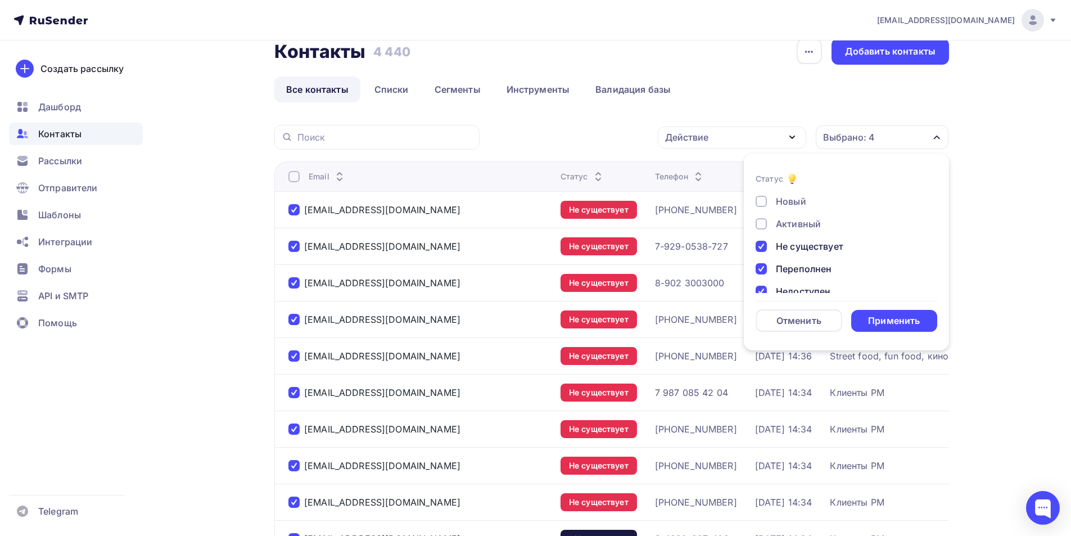
scroll to position [0, 0]
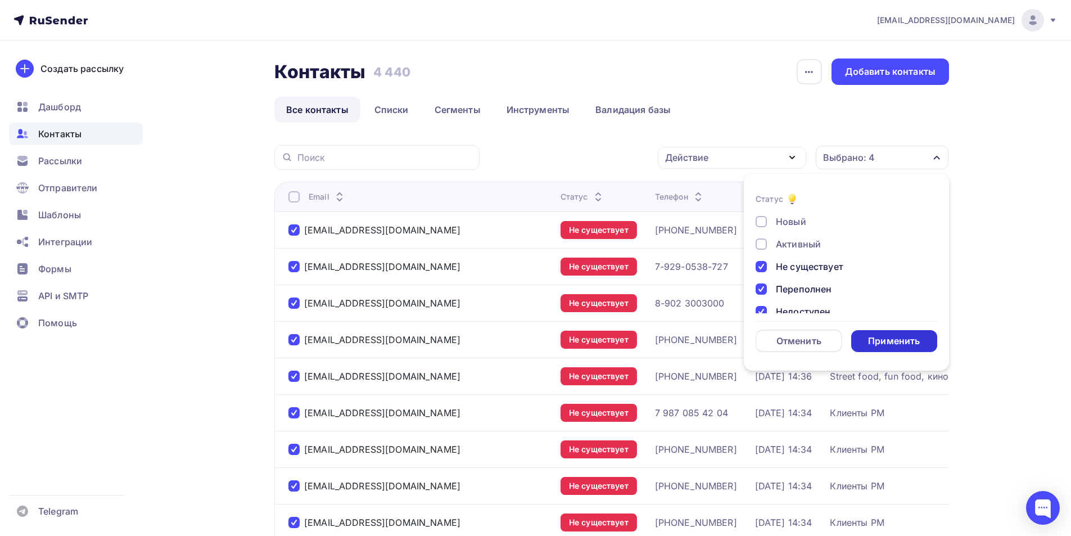
click at [892, 344] on div "Применить" at bounding box center [894, 341] width 52 height 13
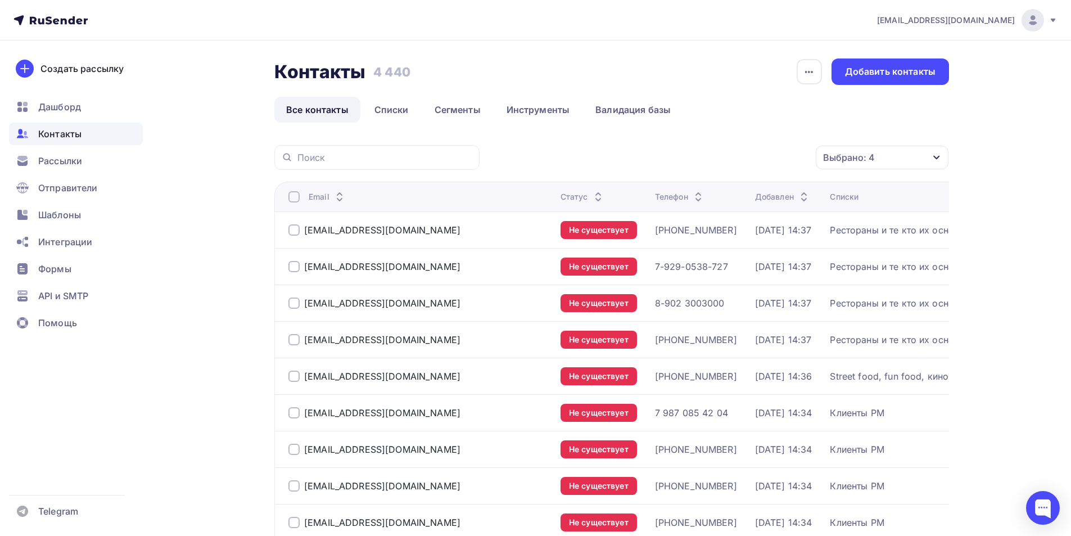
click at [292, 193] on div at bounding box center [294, 196] width 11 height 11
click at [751, 152] on div "Действие" at bounding box center [732, 158] width 148 height 22
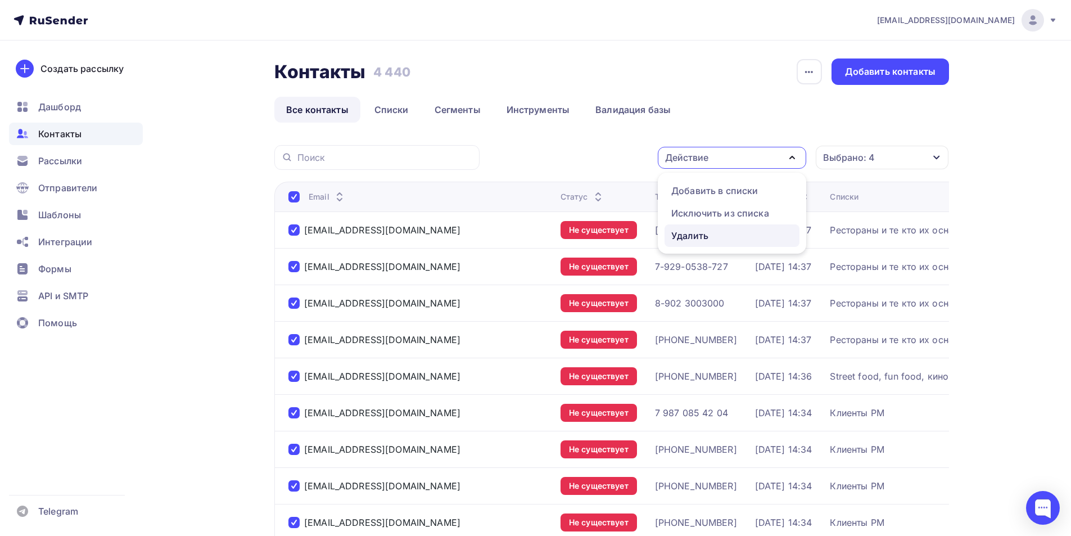
click at [706, 233] on div "Удалить" at bounding box center [690, 235] width 37 height 13
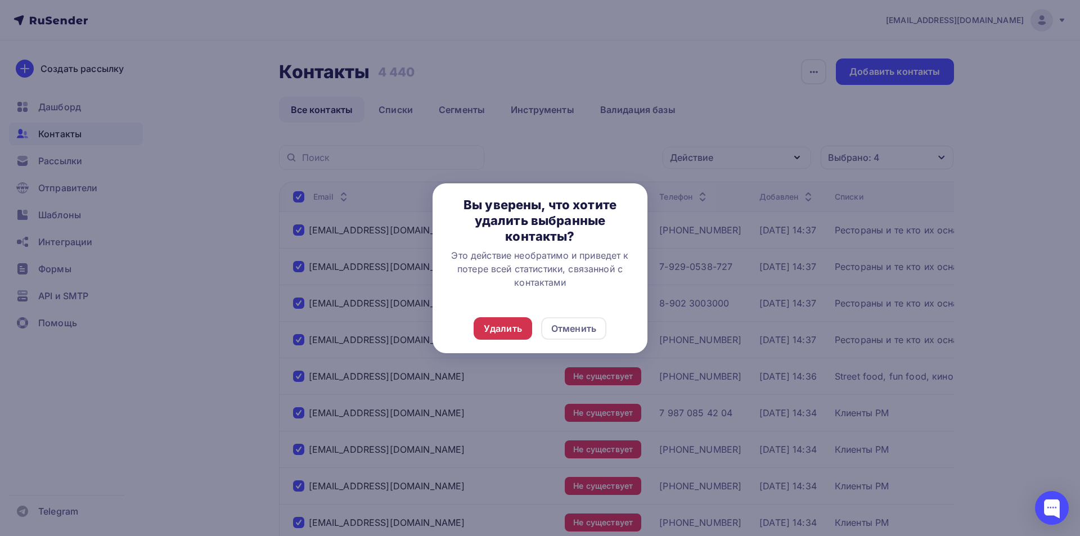
click at [489, 331] on div "Удалить" at bounding box center [503, 328] width 38 height 13
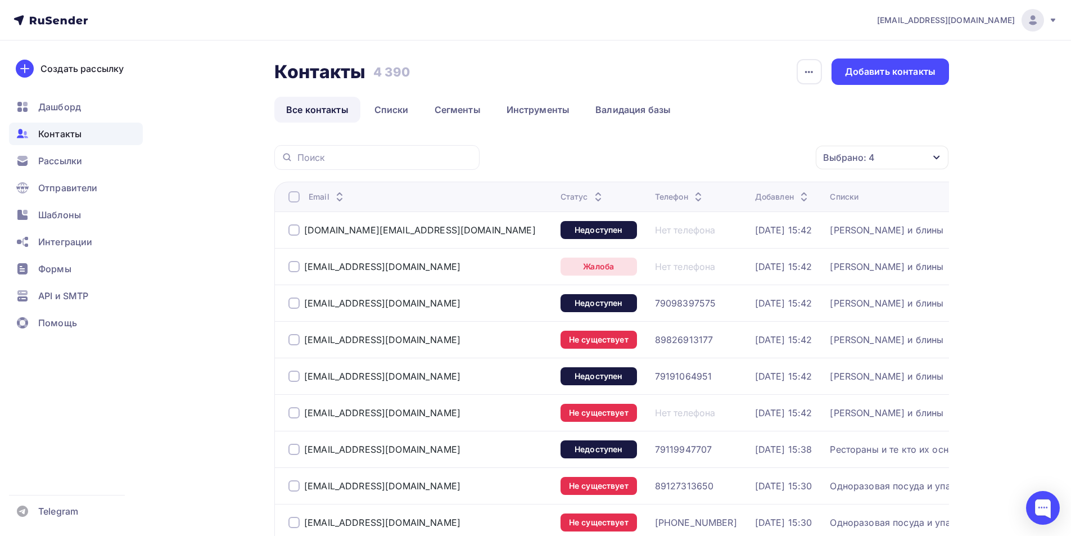
click at [293, 197] on div at bounding box center [294, 196] width 11 height 11
click at [296, 195] on div at bounding box center [294, 196] width 11 height 11
click at [746, 157] on div "Действие" at bounding box center [732, 158] width 148 height 22
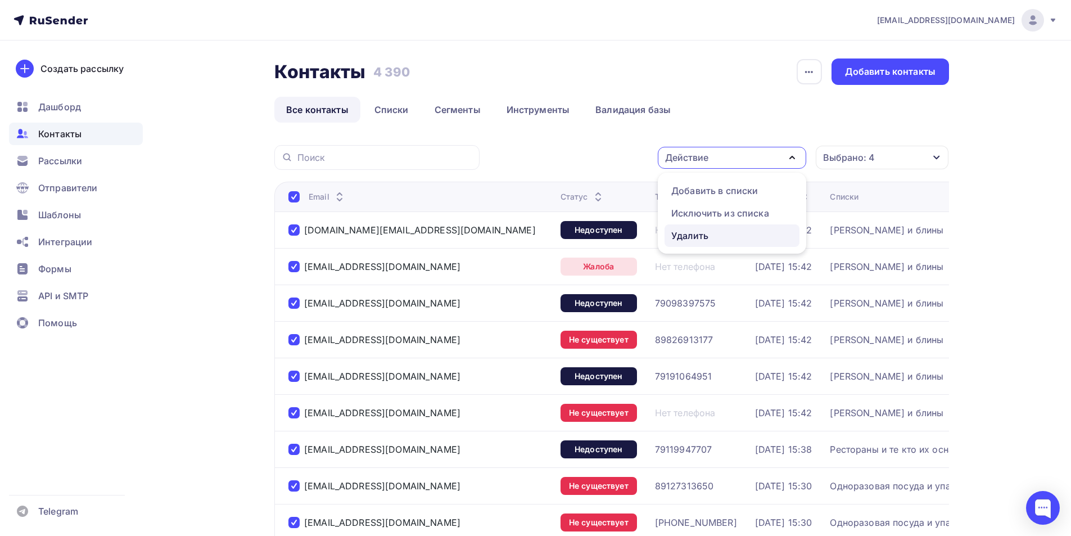
click at [719, 233] on div "Удалить" at bounding box center [732, 235] width 121 height 13
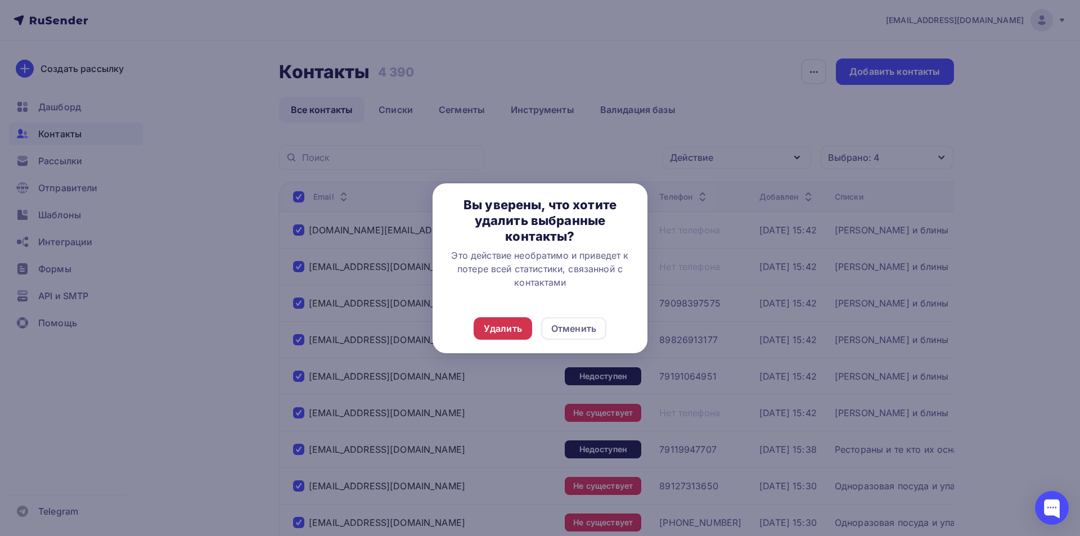
drag, startPoint x: 504, startPoint y: 333, endPoint x: 665, endPoint y: 331, distance: 160.3
click at [504, 333] on div "Удалить" at bounding box center [503, 328] width 38 height 13
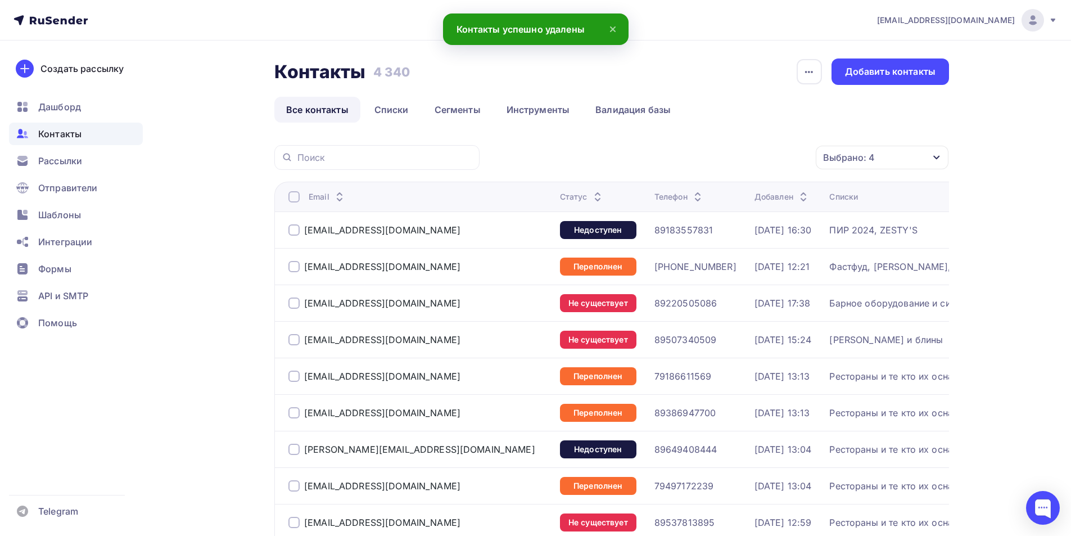
click at [295, 193] on div at bounding box center [294, 196] width 11 height 11
drag, startPoint x: 295, startPoint y: 196, endPoint x: 328, endPoint y: 194, distance: 33.8
click at [295, 196] on div at bounding box center [294, 196] width 11 height 11
click at [734, 150] on div "Действие" at bounding box center [732, 158] width 148 height 22
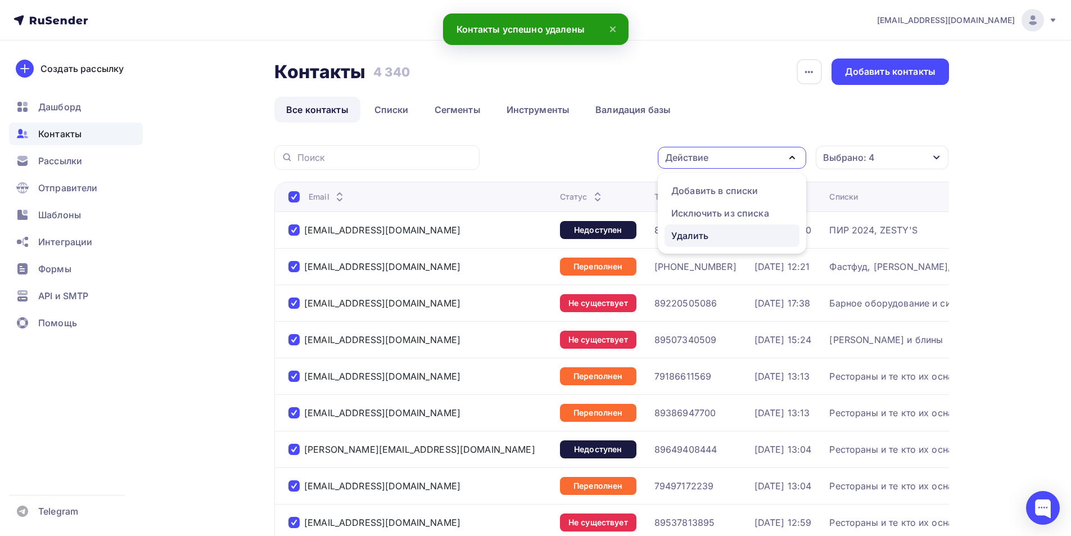
click at [698, 235] on div "Удалить" at bounding box center [690, 235] width 37 height 13
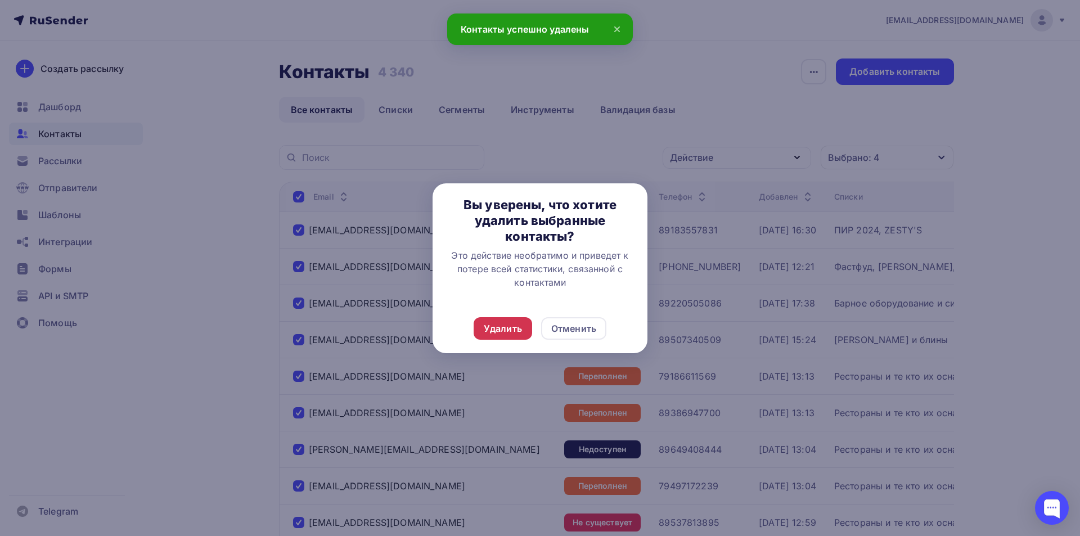
click at [495, 326] on div "Удалить" at bounding box center [503, 328] width 38 height 13
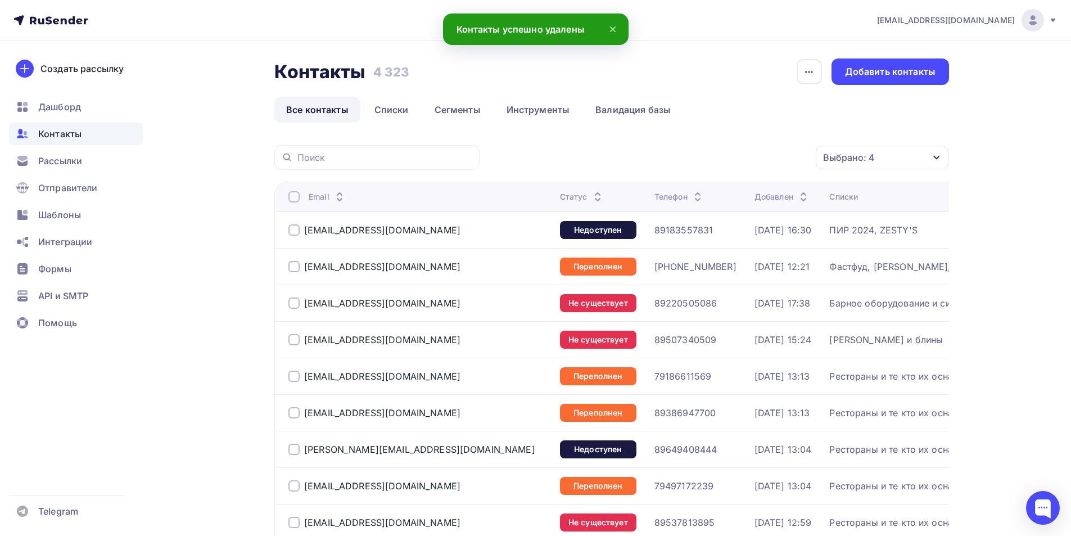
drag, startPoint x: 295, startPoint y: 197, endPoint x: 507, endPoint y: 188, distance: 212.8
click at [295, 196] on div at bounding box center [294, 196] width 11 height 11
drag, startPoint x: 300, startPoint y: 199, endPoint x: 291, endPoint y: 199, distance: 9.6
click at [291, 199] on div "Email" at bounding box center [420, 196] width 263 height 11
click at [290, 197] on div at bounding box center [294, 196] width 11 height 11
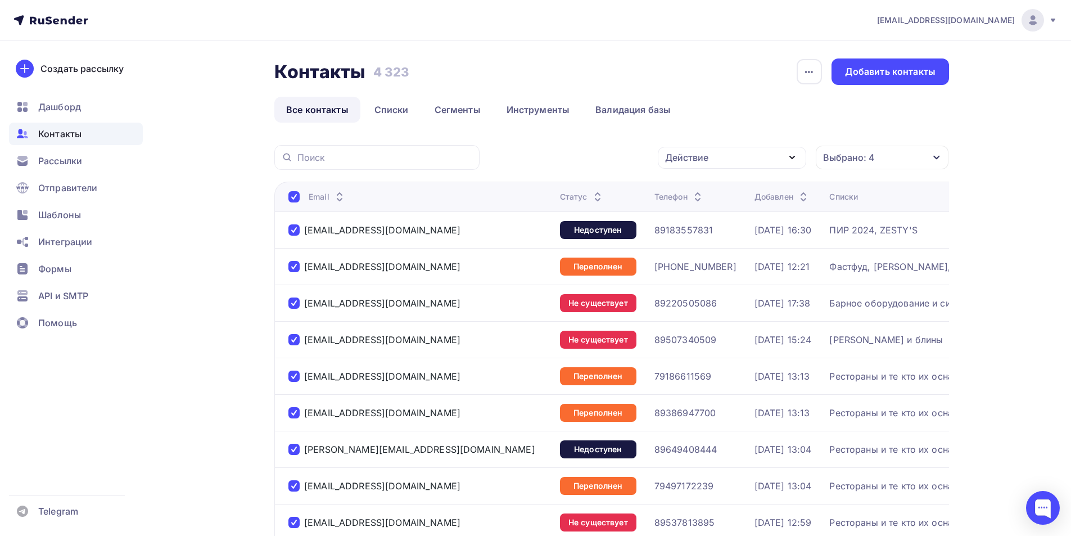
click at [741, 164] on div "Действие" at bounding box center [732, 158] width 148 height 22
click at [698, 238] on div "Удалить" at bounding box center [690, 235] width 37 height 13
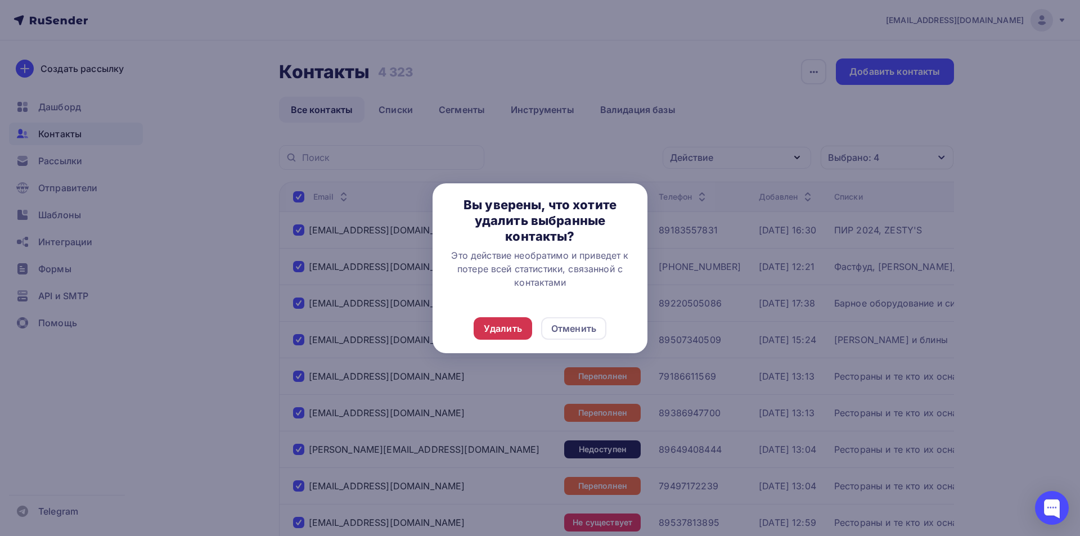
click at [494, 331] on div "Удалить" at bounding box center [503, 328] width 38 height 13
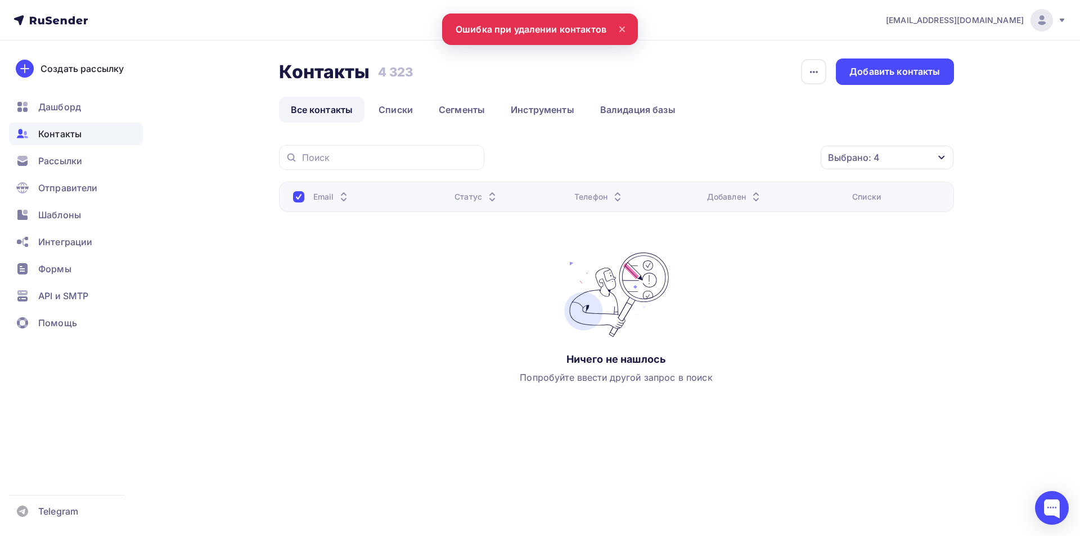
drag, startPoint x: 300, startPoint y: 197, endPoint x: 307, endPoint y: 197, distance: 6.2
click at [302, 197] on div at bounding box center [298, 196] width 11 height 11
click at [294, 193] on div at bounding box center [298, 196] width 11 height 11
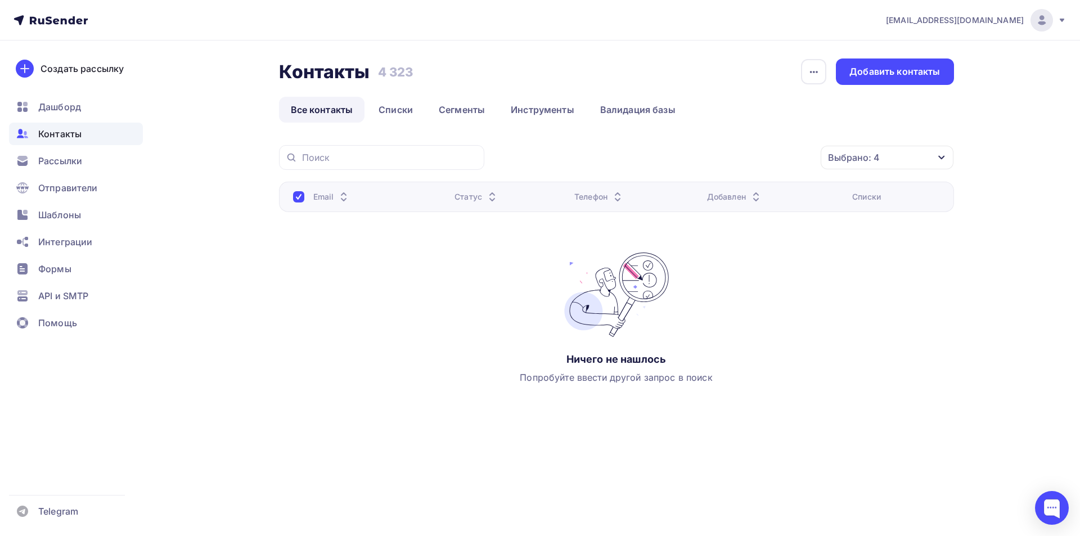
drag, startPoint x: 681, startPoint y: 316, endPoint x: 534, endPoint y: 214, distance: 179.4
click at [679, 313] on div "Ничего не нашлось Попробуйте ввести другой запрос в поиск" at bounding box center [616, 319] width 279 height 132
